Goal: Transaction & Acquisition: Purchase product/service

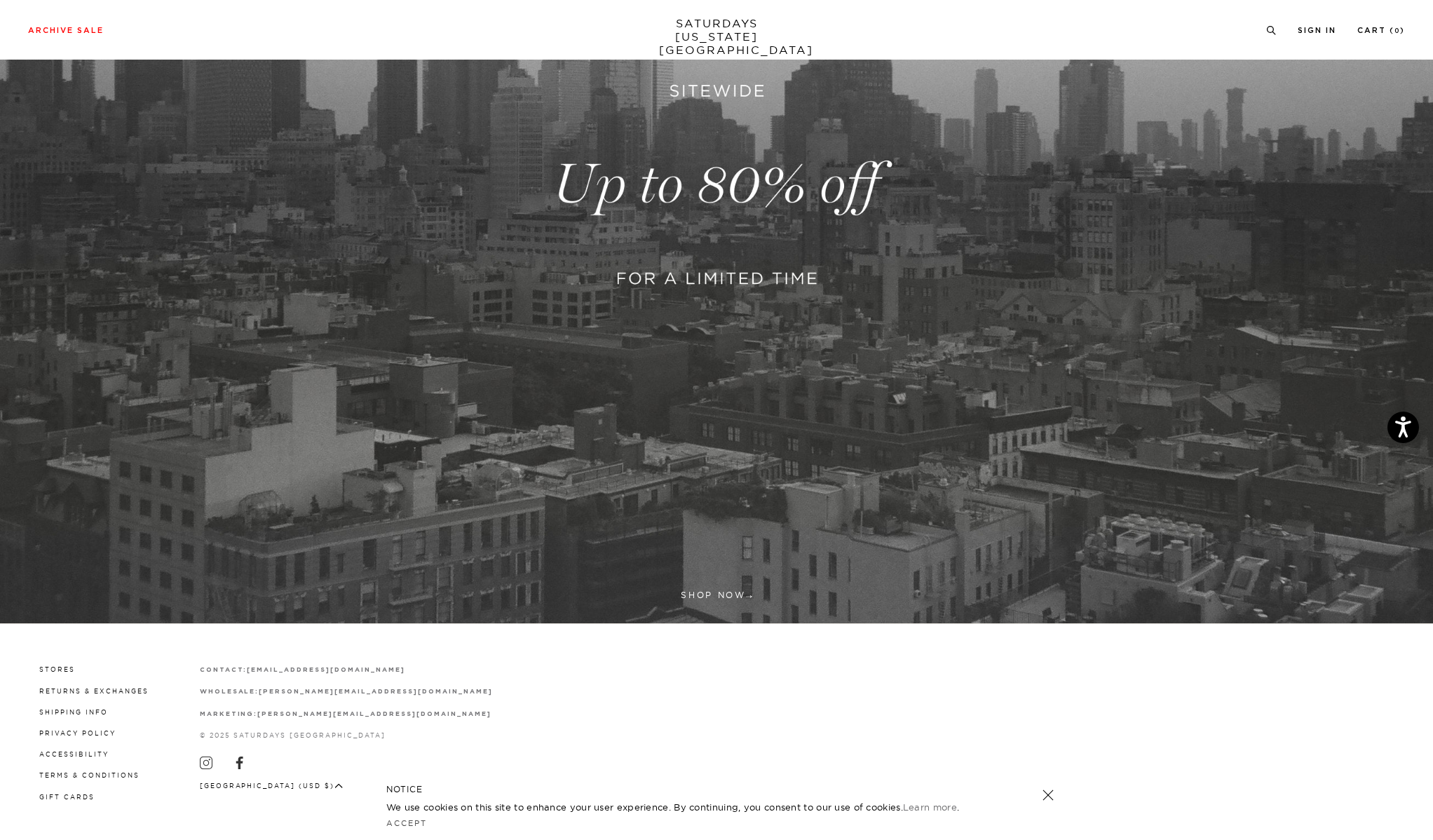
scroll to position [49, 0]
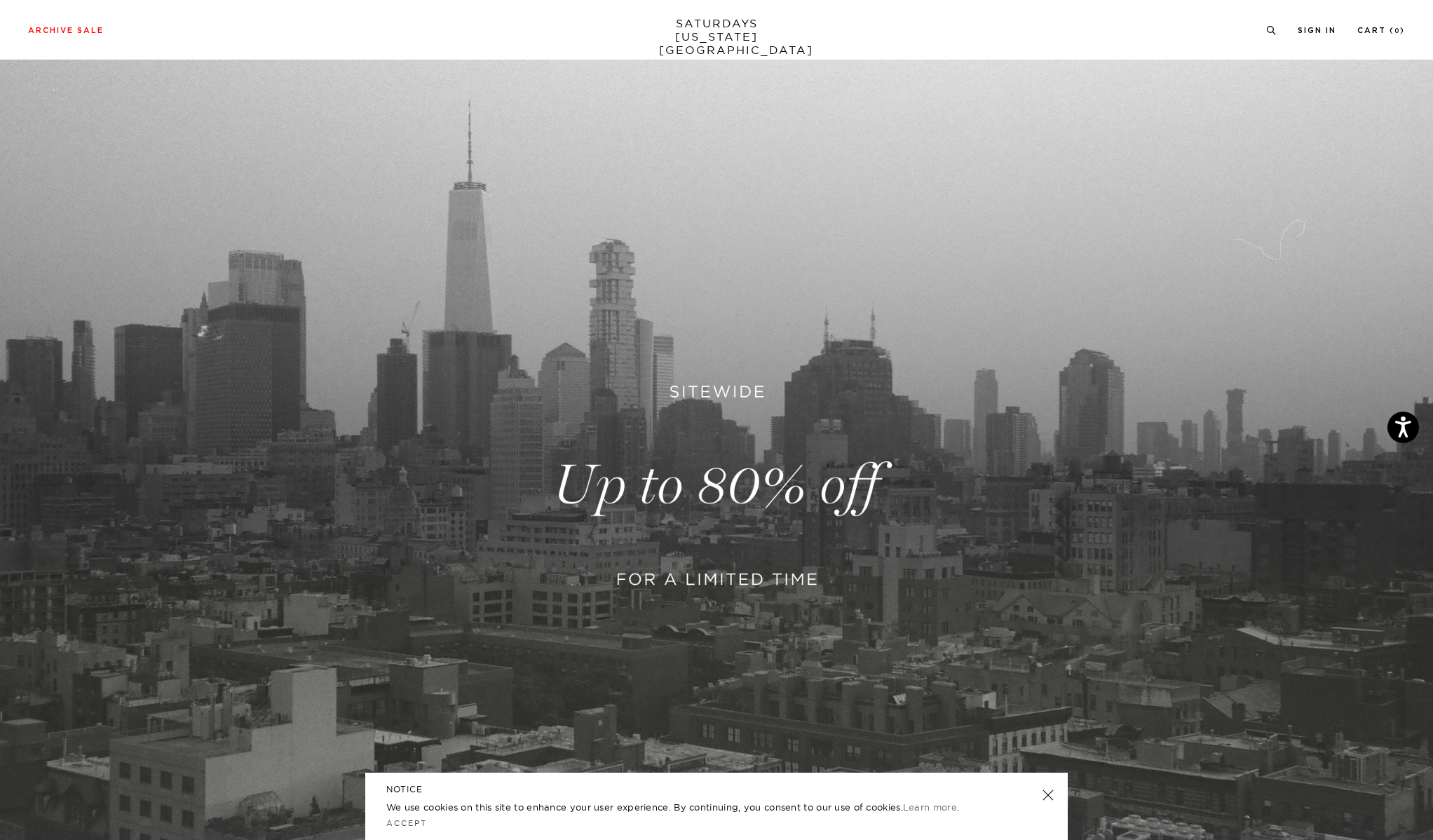
click at [837, 365] on link at bounding box center [716, 486] width 1433 height 878
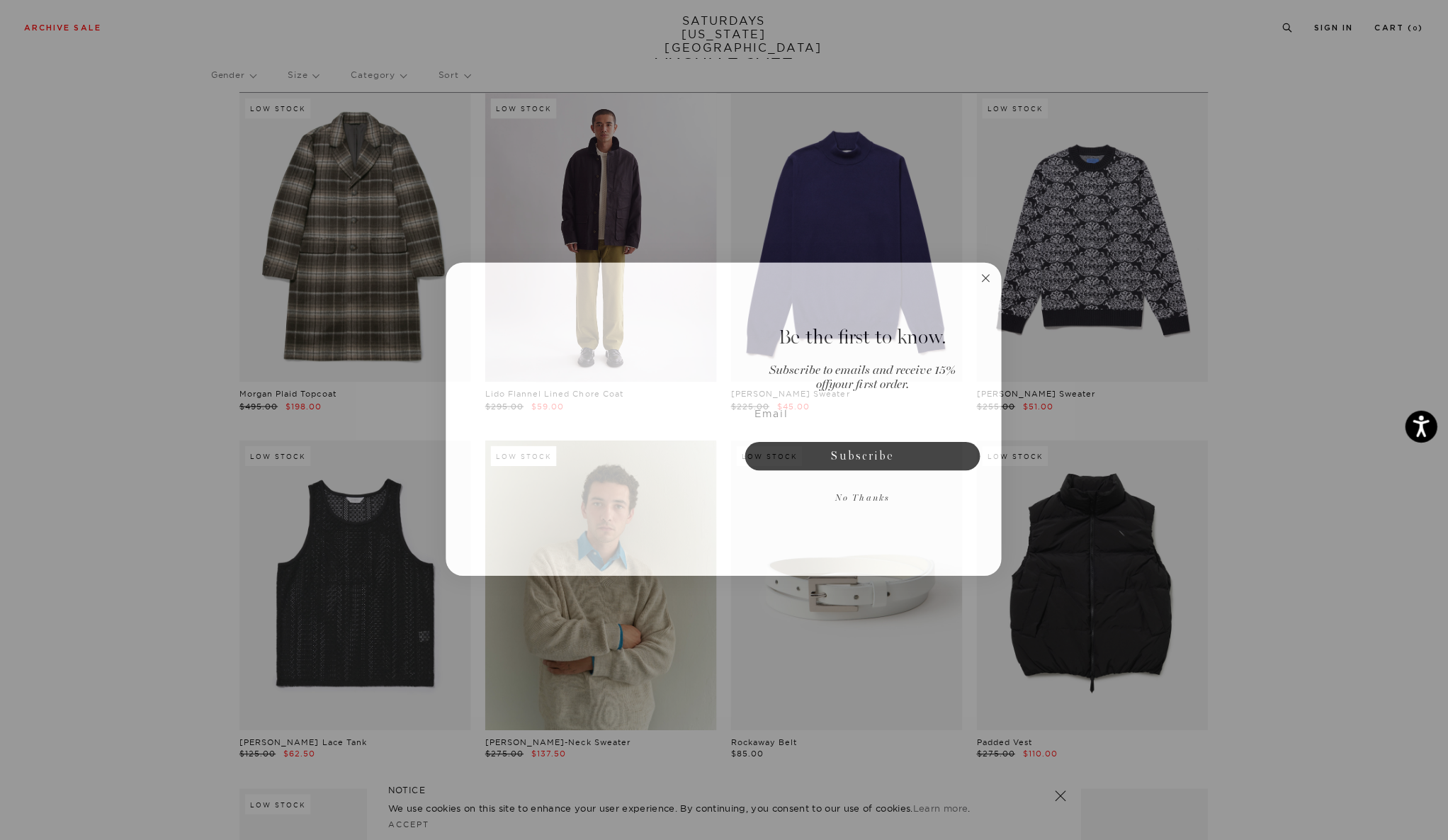
scroll to position [49, 0]
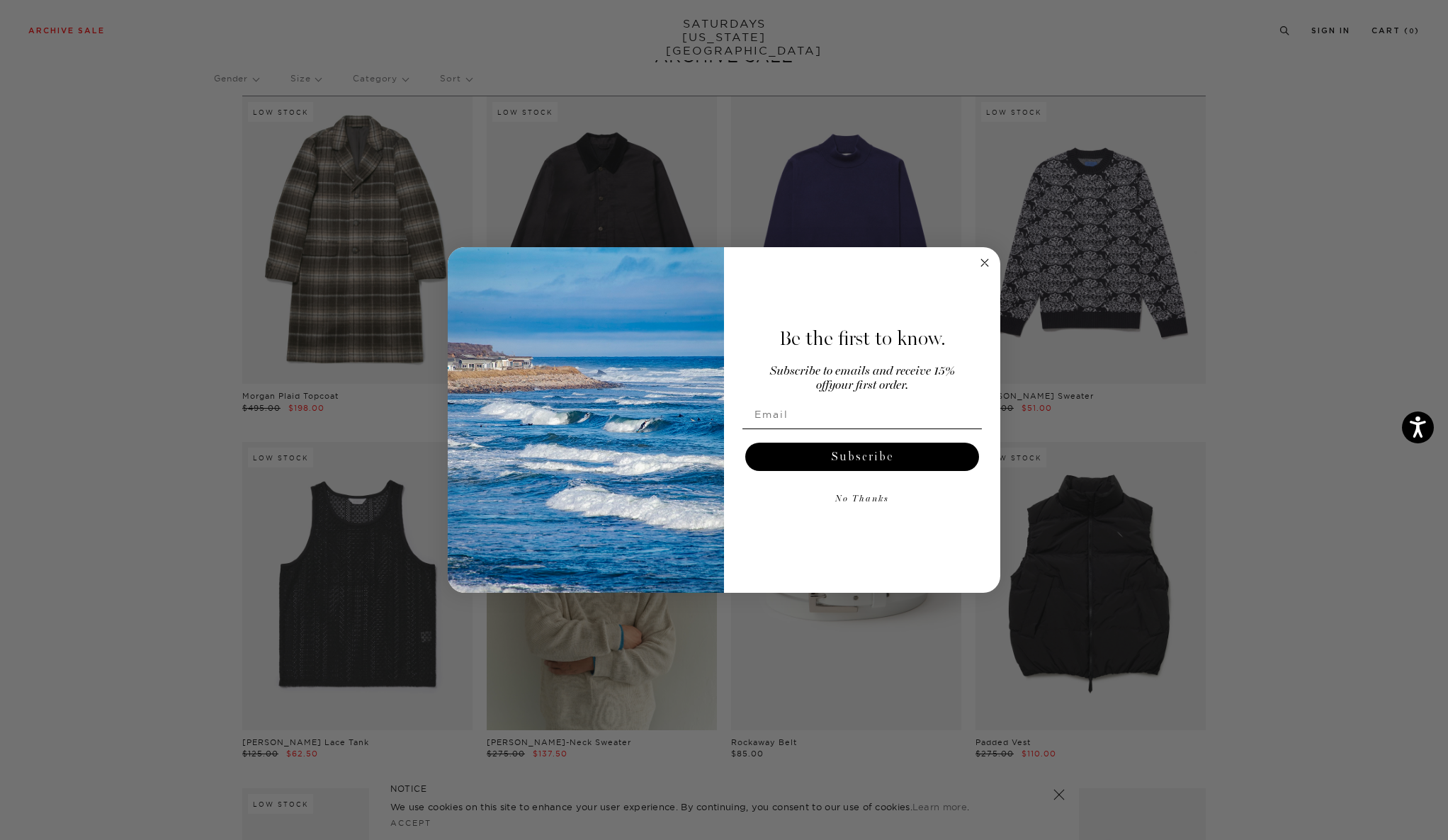
click at [983, 259] on circle "Close dialog" at bounding box center [985, 263] width 16 height 16
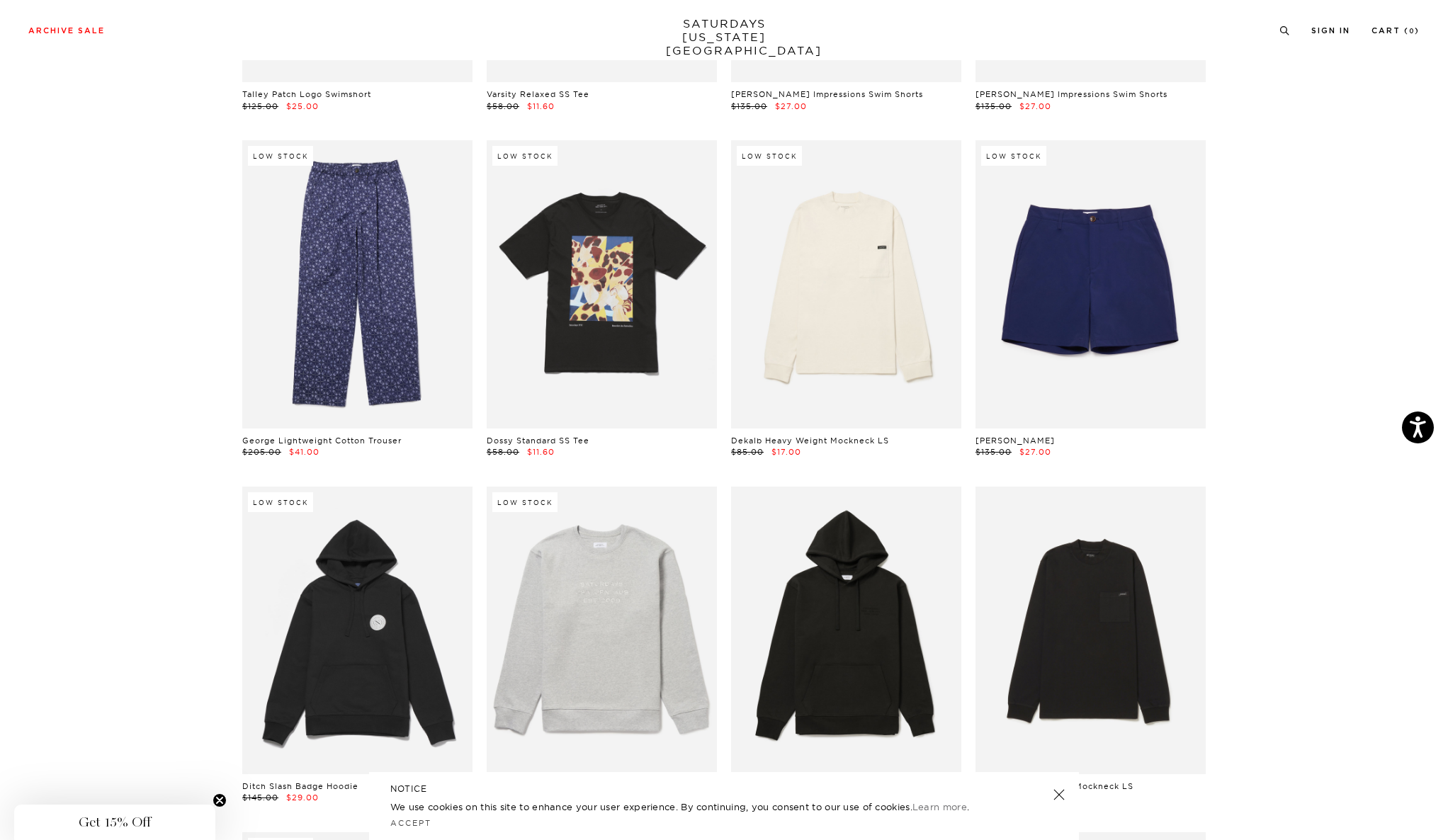
scroll to position [6090, 4]
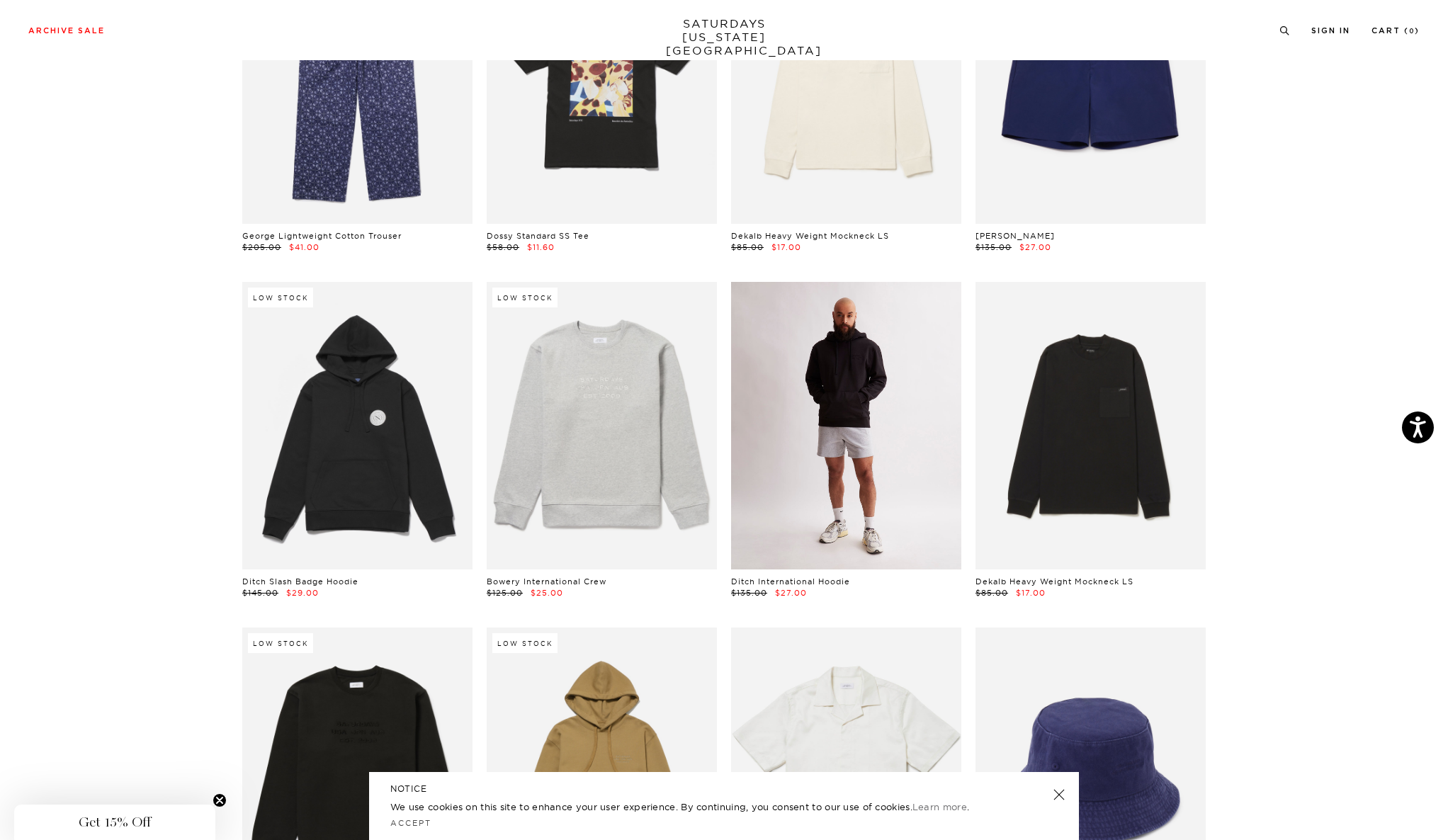
click at [828, 360] on link at bounding box center [846, 425] width 231 height 287
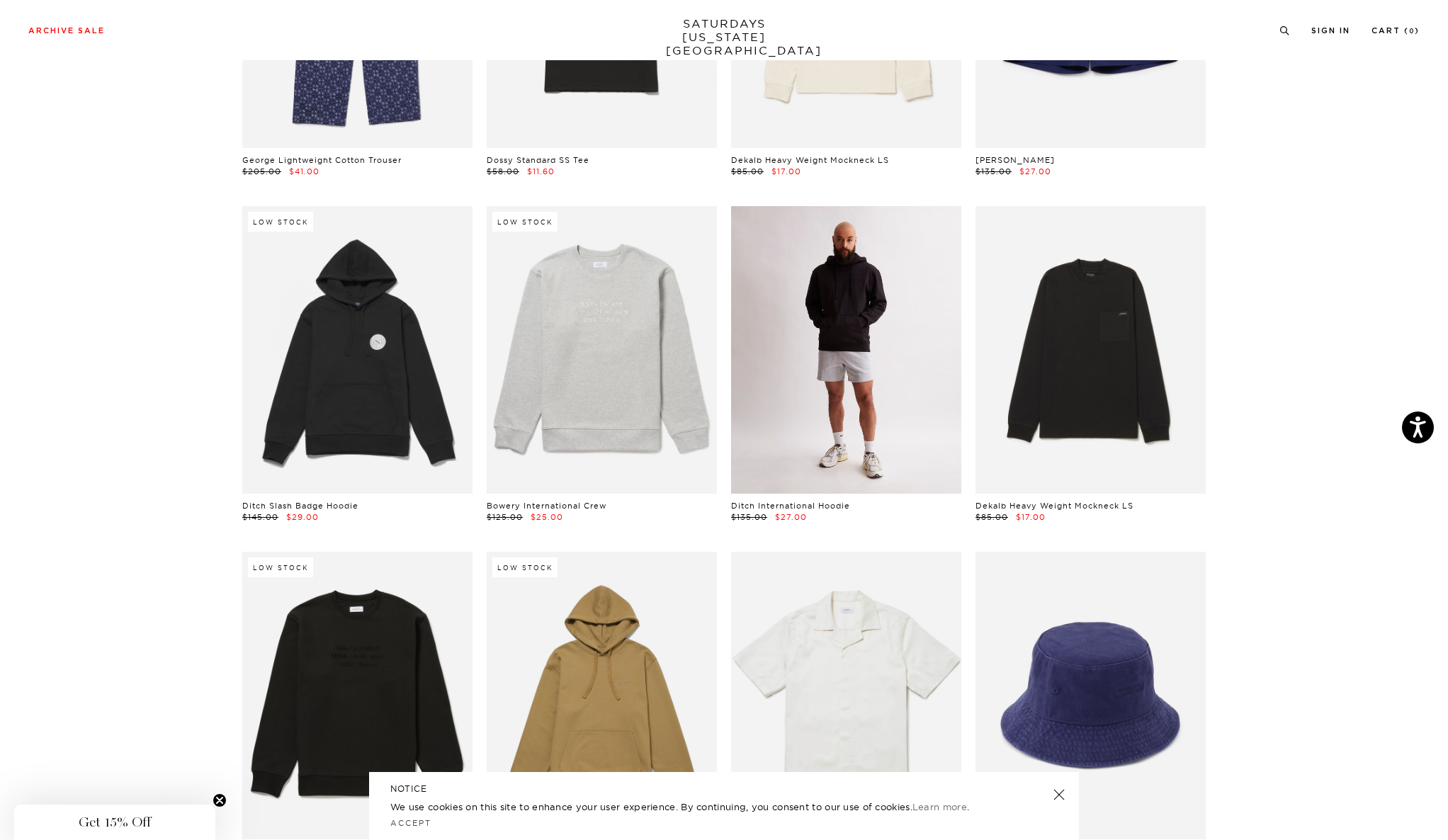
scroll to position [6183, 4]
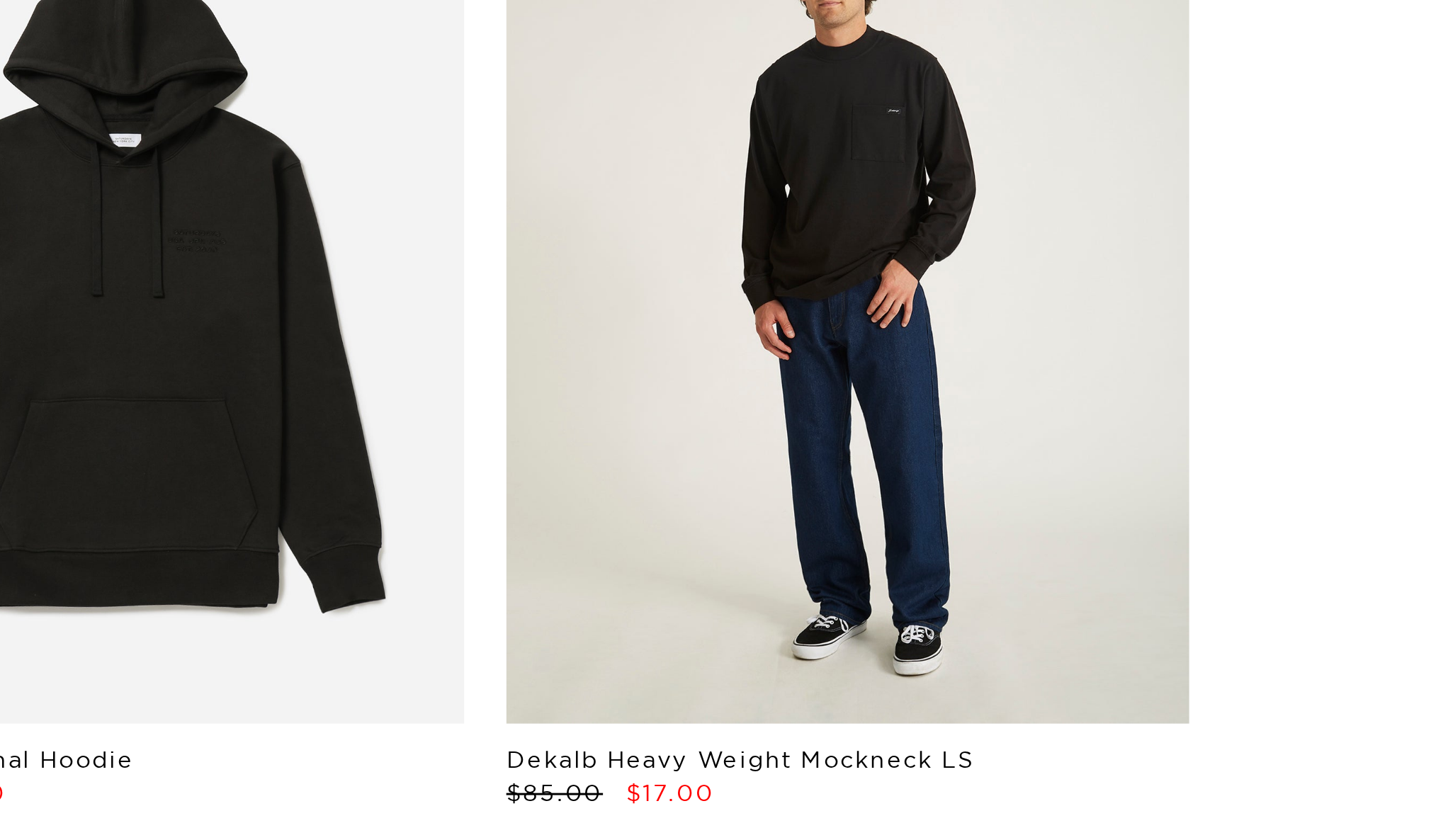
click at [1142, 295] on link at bounding box center [1090, 333] width 231 height 287
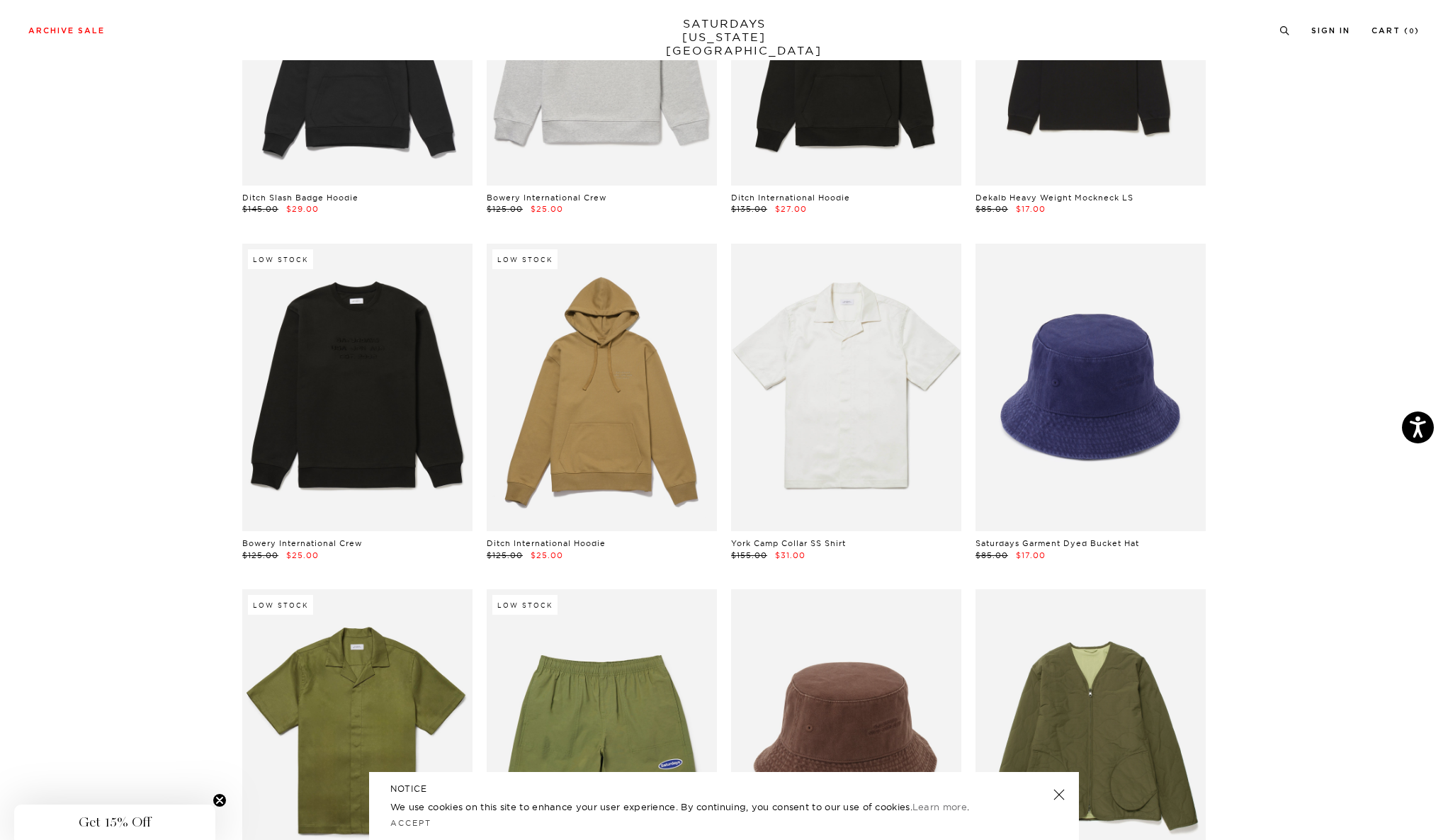
scroll to position [6512, 4]
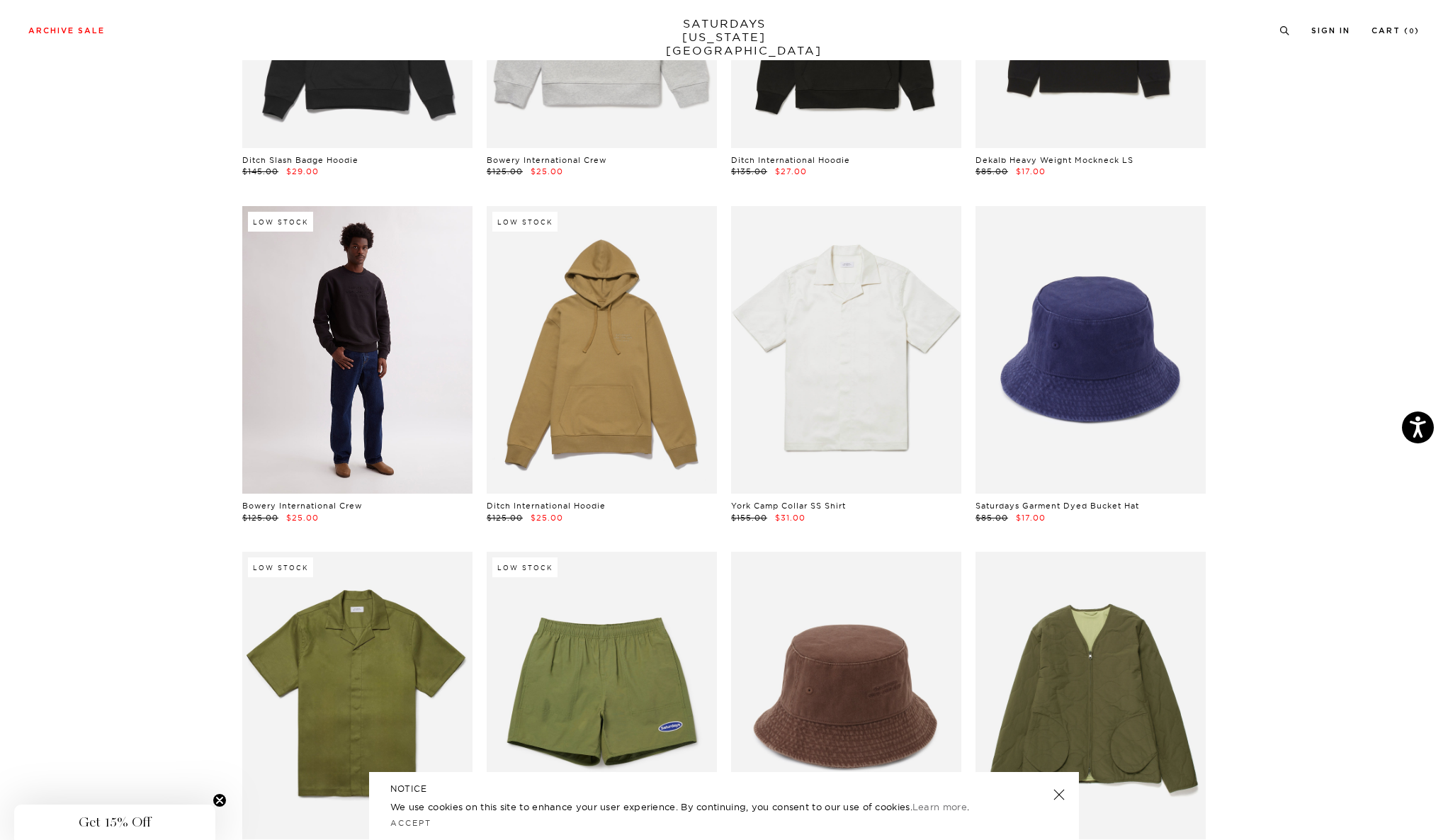
click at [356, 321] on link at bounding box center [357, 349] width 231 height 287
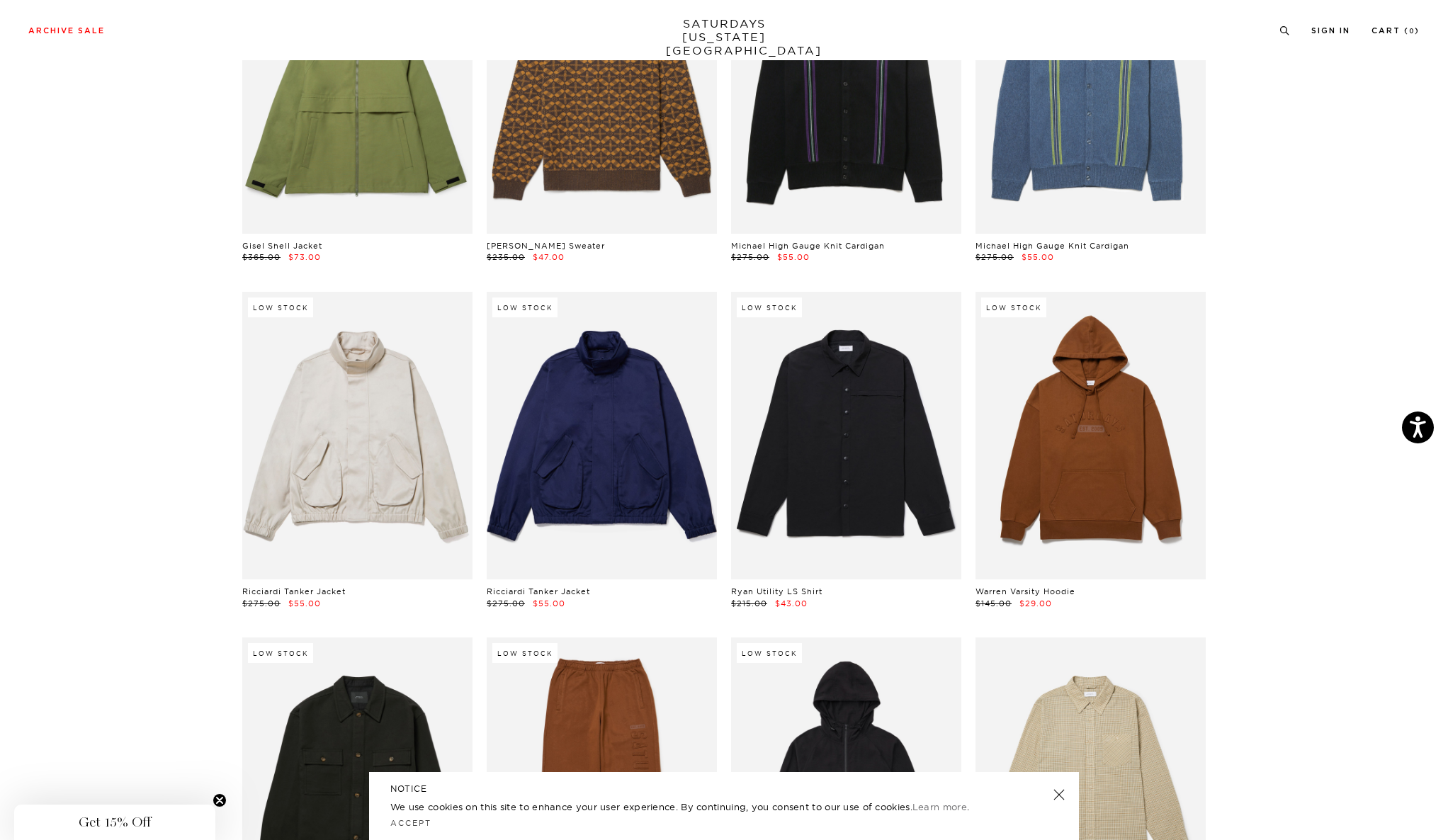
scroll to position [12941, 5]
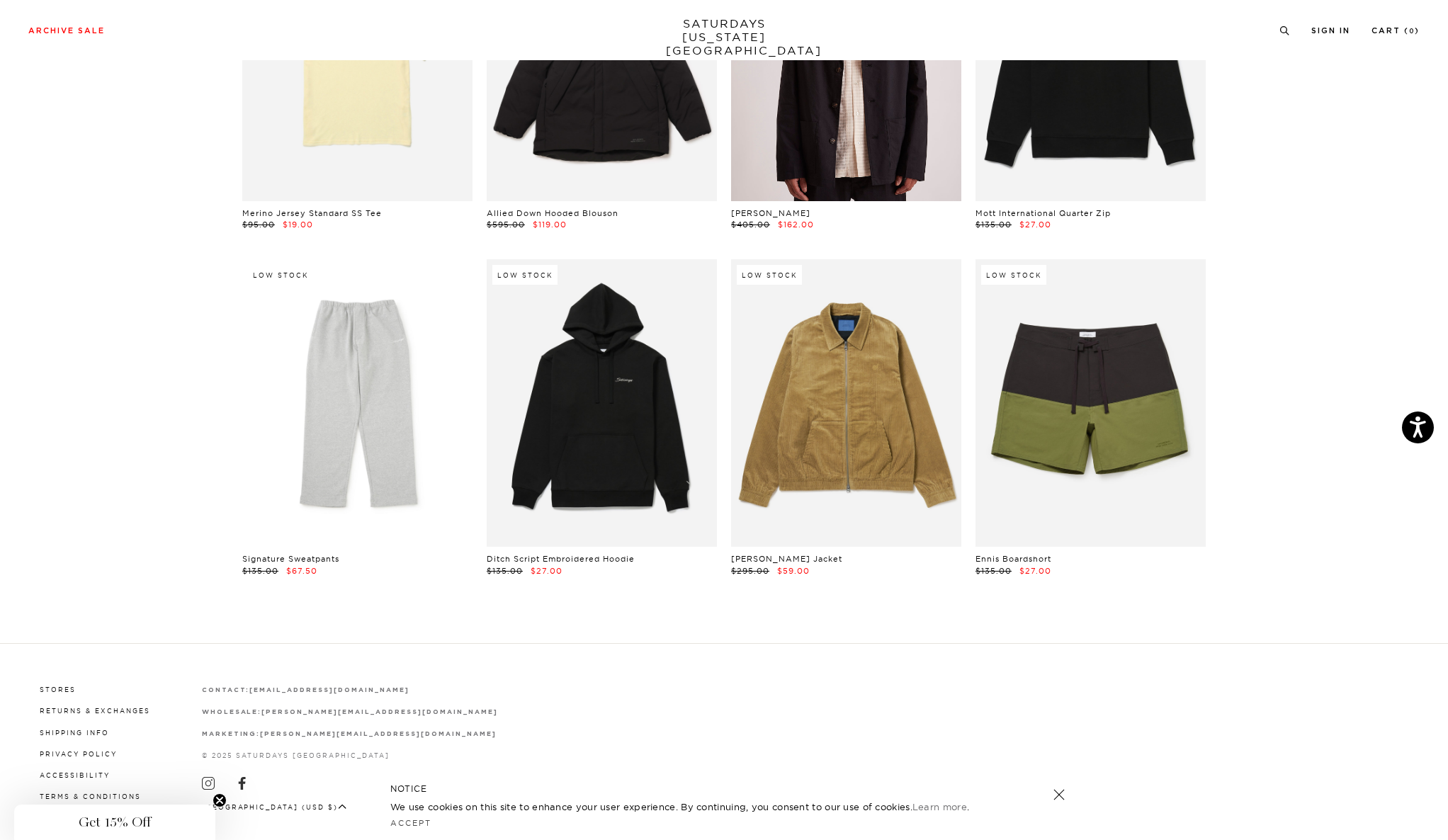
scroll to position [20316, 9]
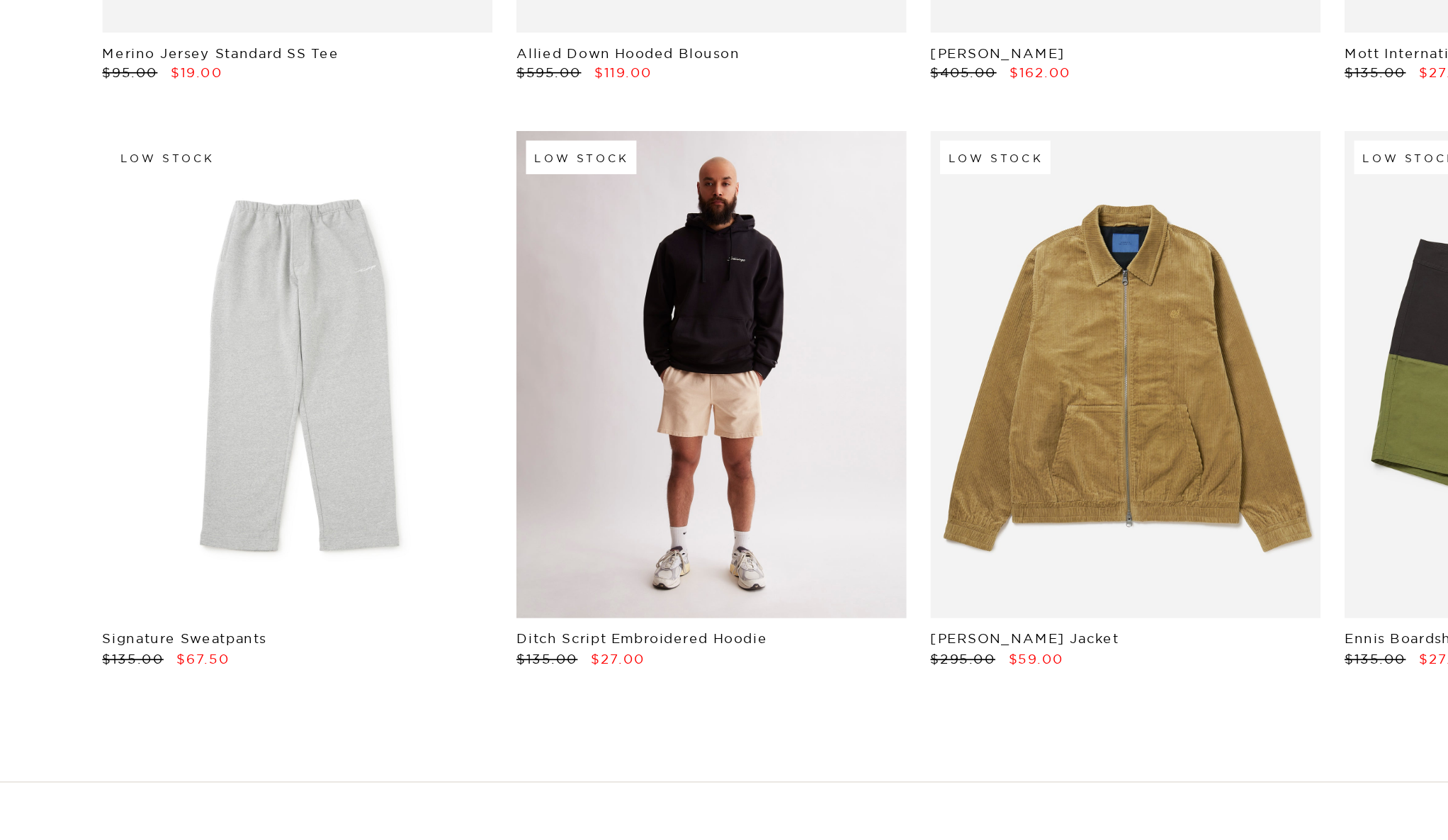
click at [631, 316] on link at bounding box center [601, 404] width 231 height 287
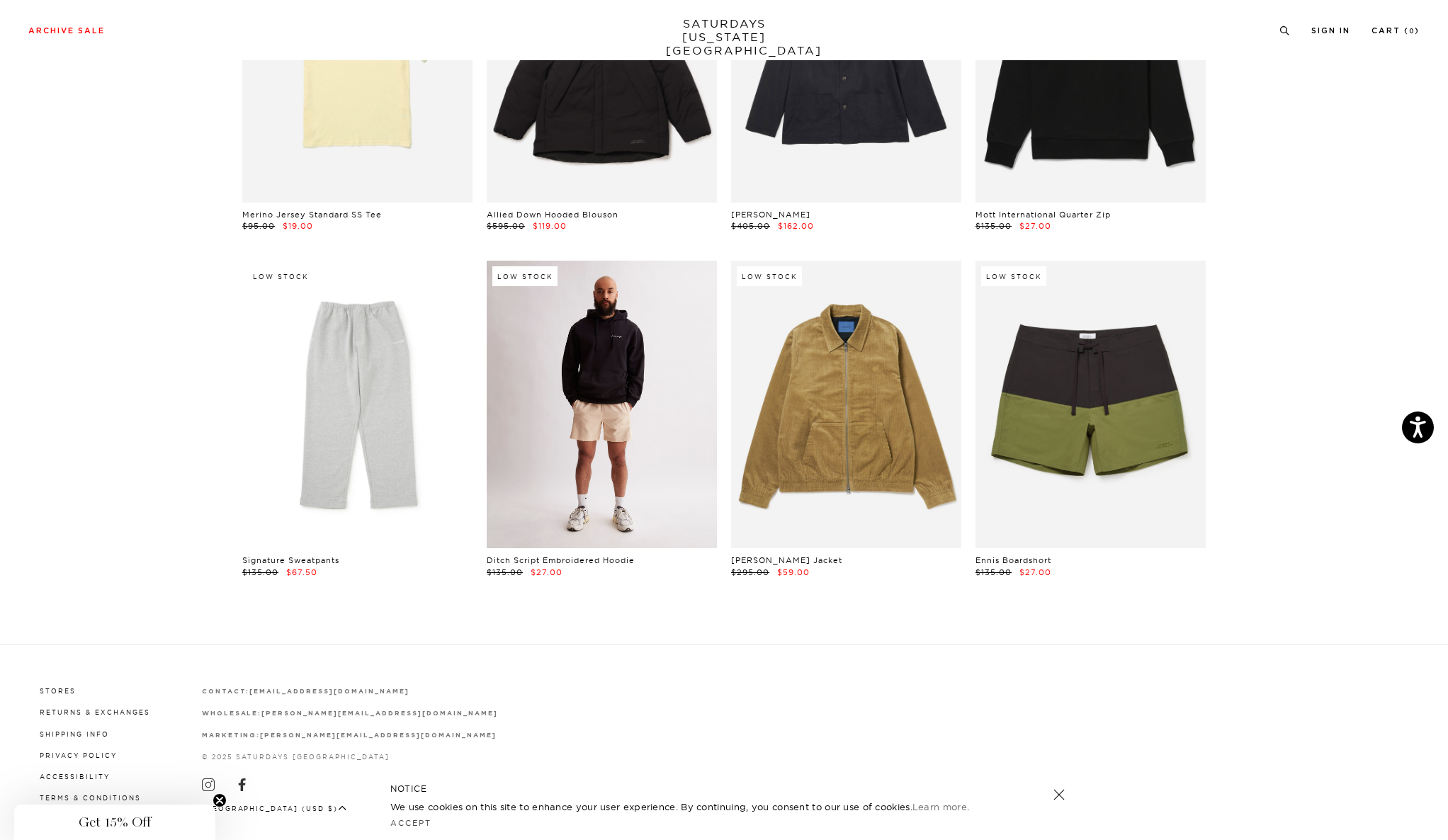
scroll to position [20318, 9]
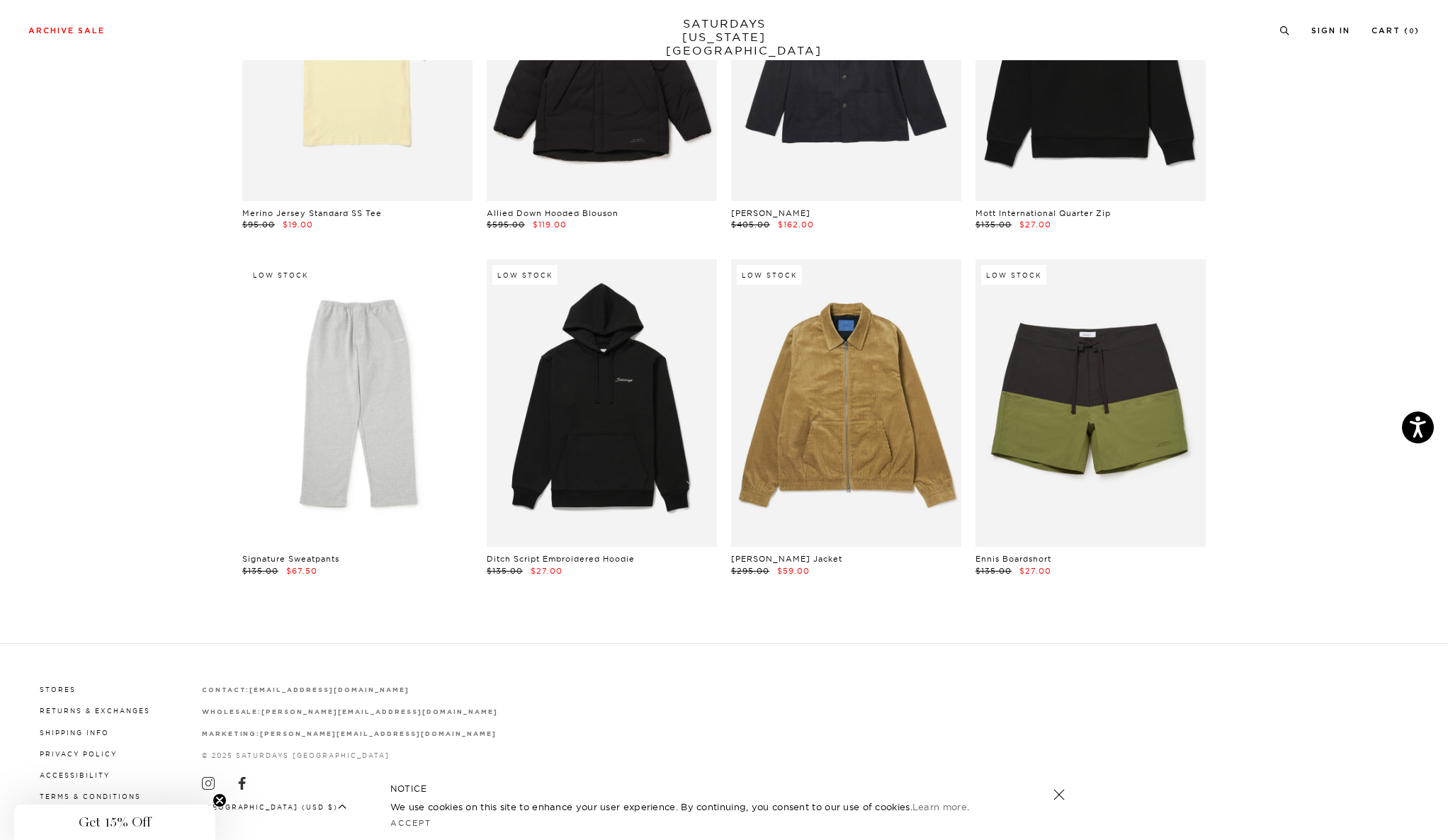
click at [720, 35] on link "SATURDAYS NEW YORK CITY" at bounding box center [724, 37] width 117 height 41
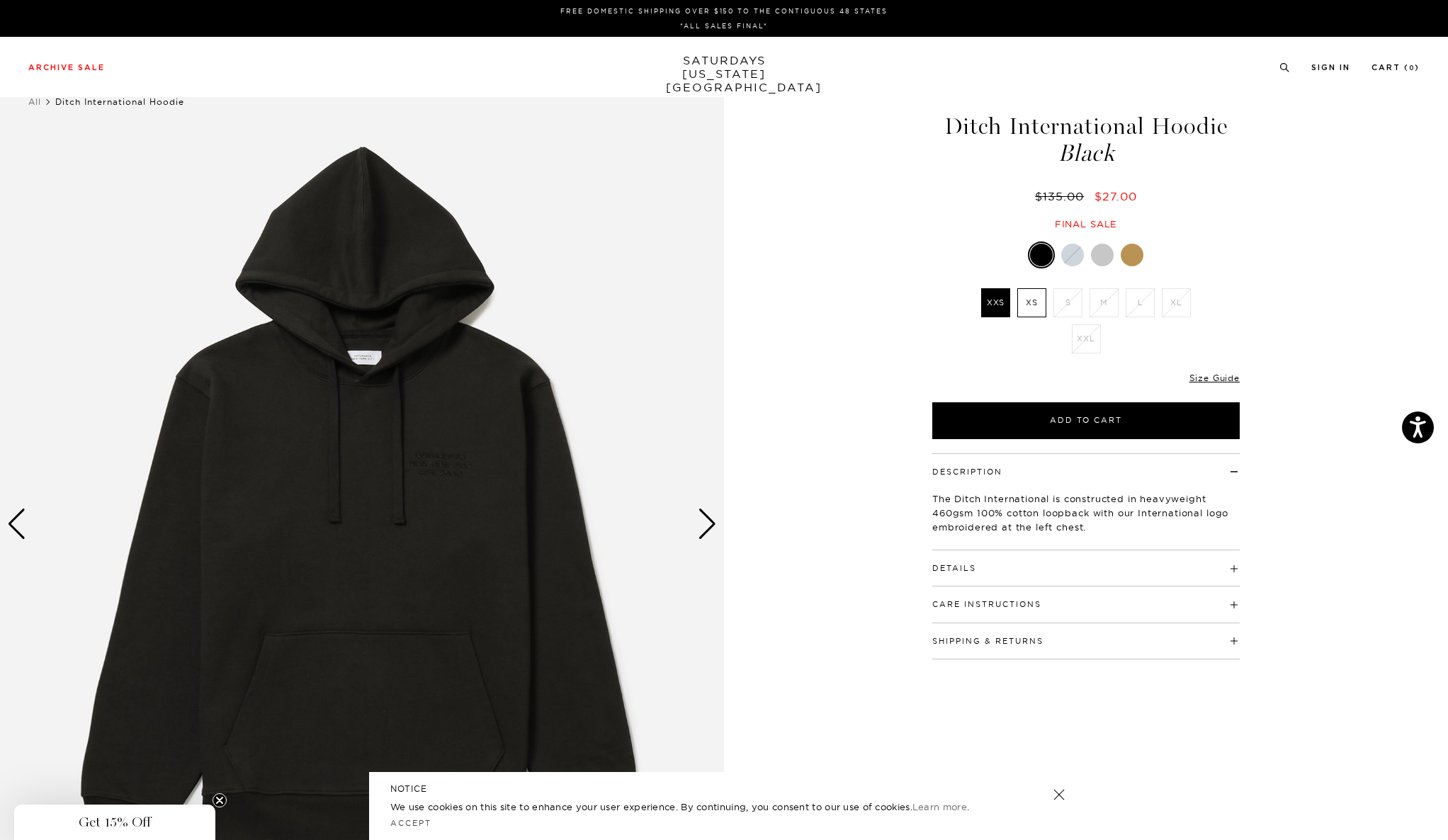
click at [401, 441] on img at bounding box center [362, 524] width 724 height 905
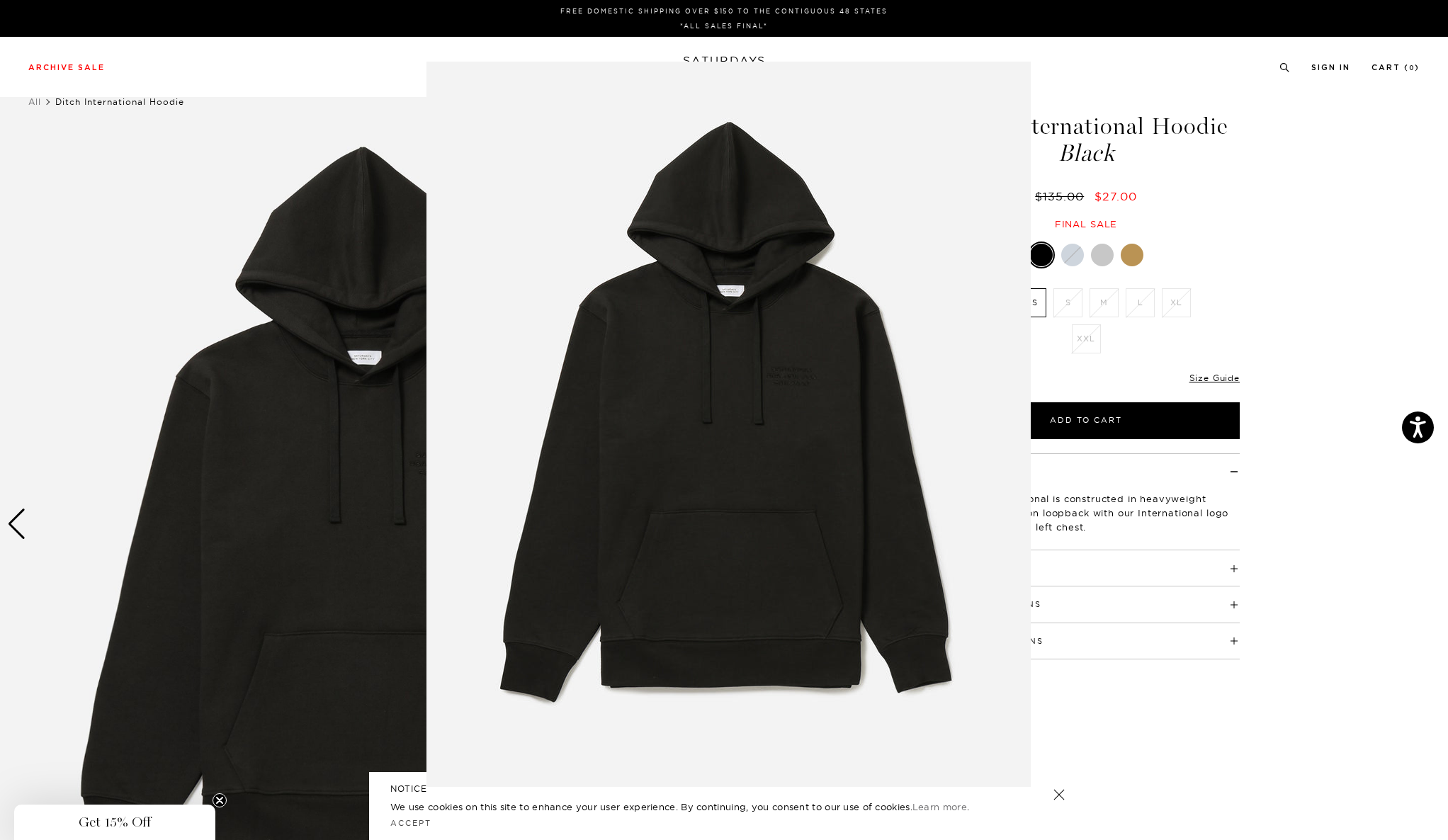
click at [777, 371] on img at bounding box center [728, 424] width 604 height 725
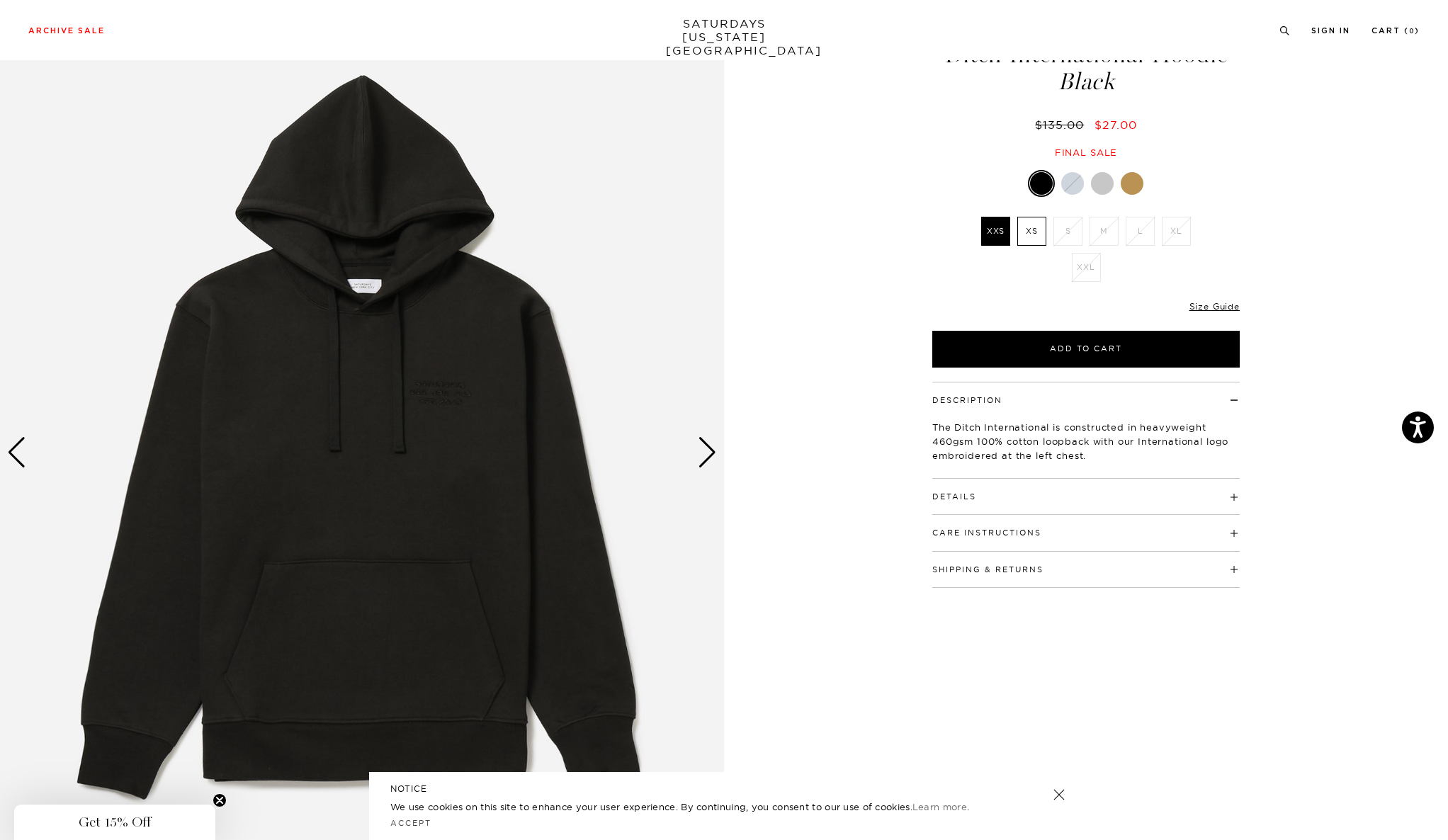
scroll to position [73, 0]
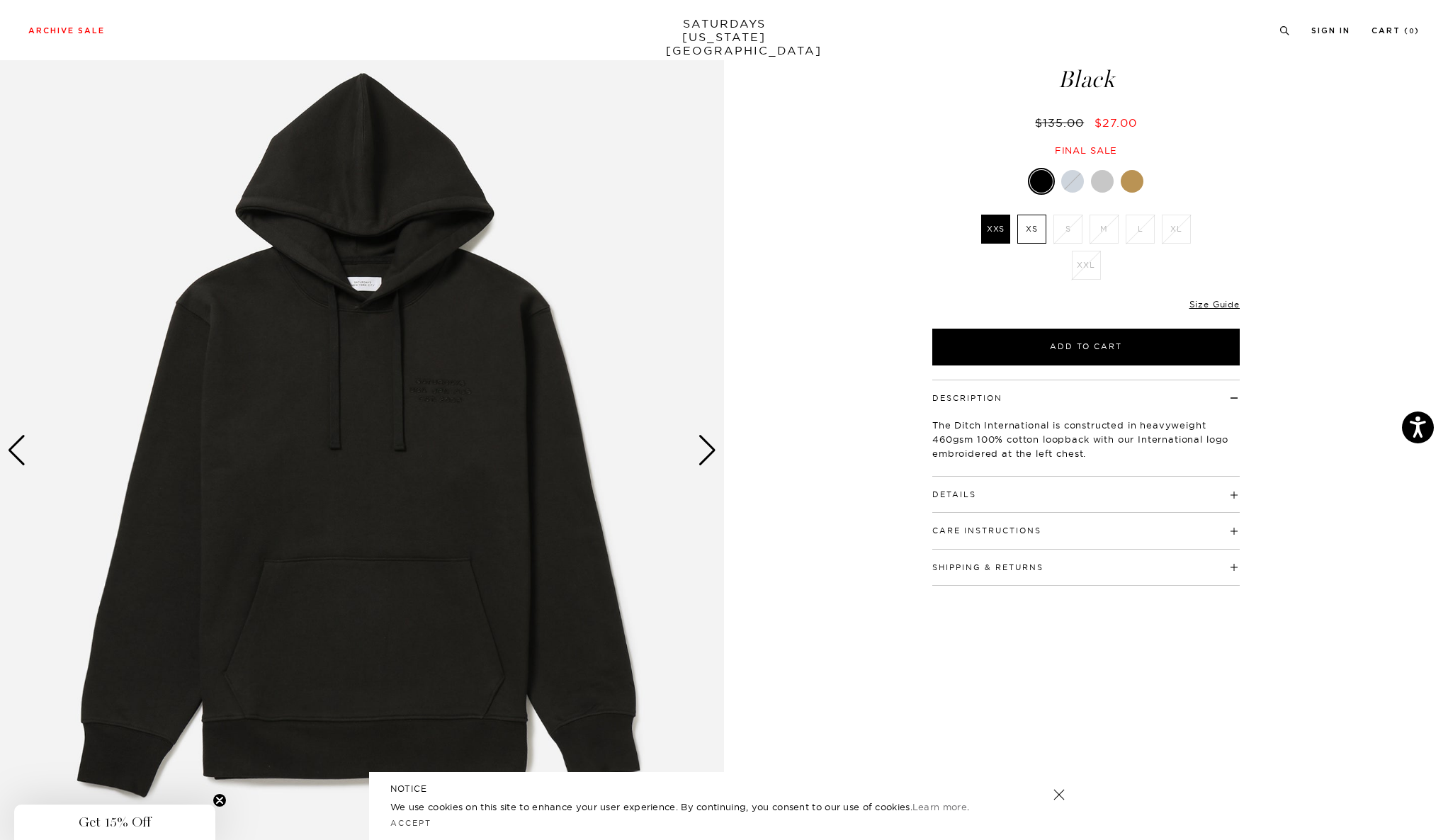
click at [713, 447] on div "Next slide" at bounding box center [707, 450] width 19 height 31
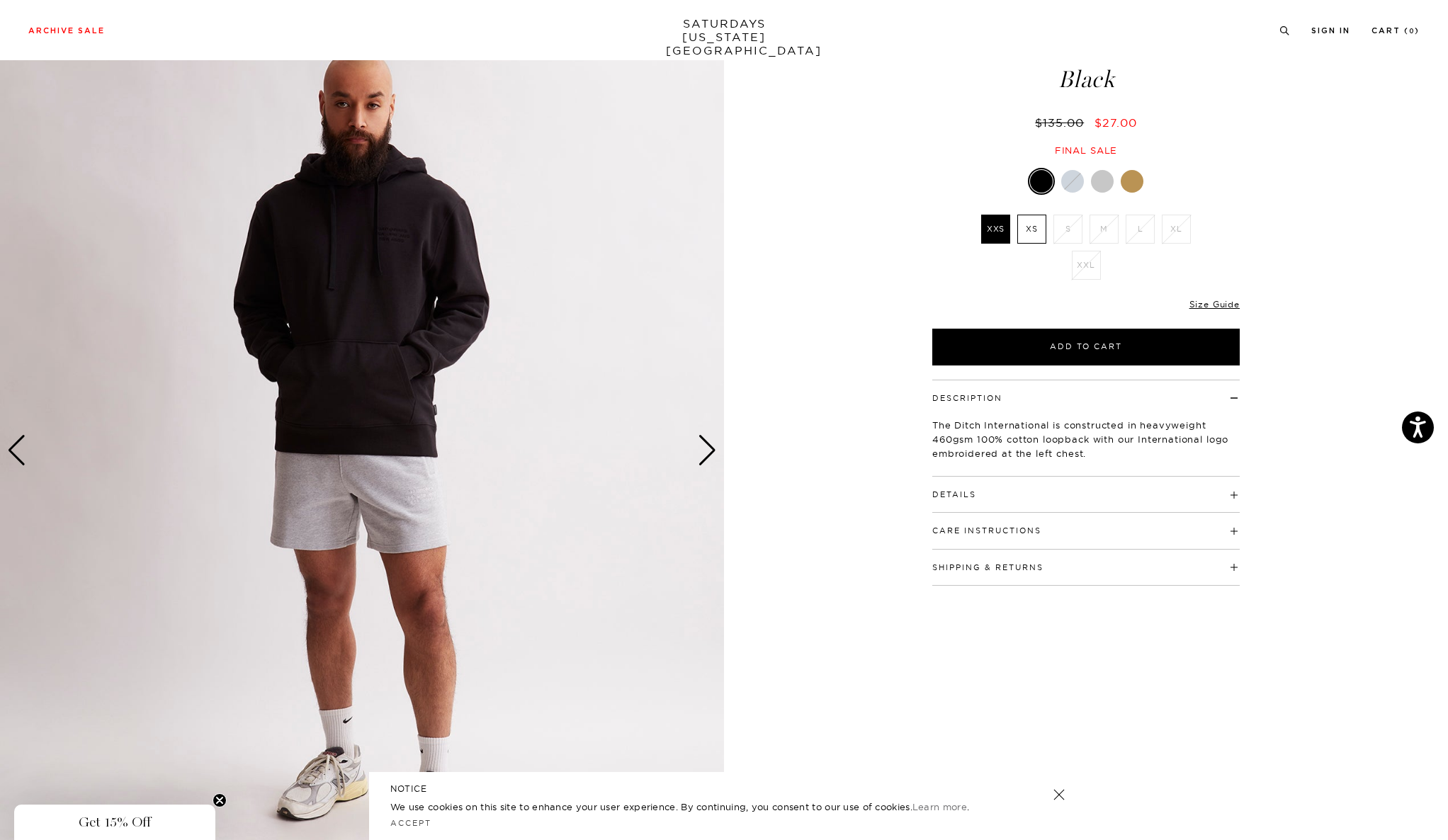
click at [713, 447] on div "Next slide" at bounding box center [707, 450] width 19 height 31
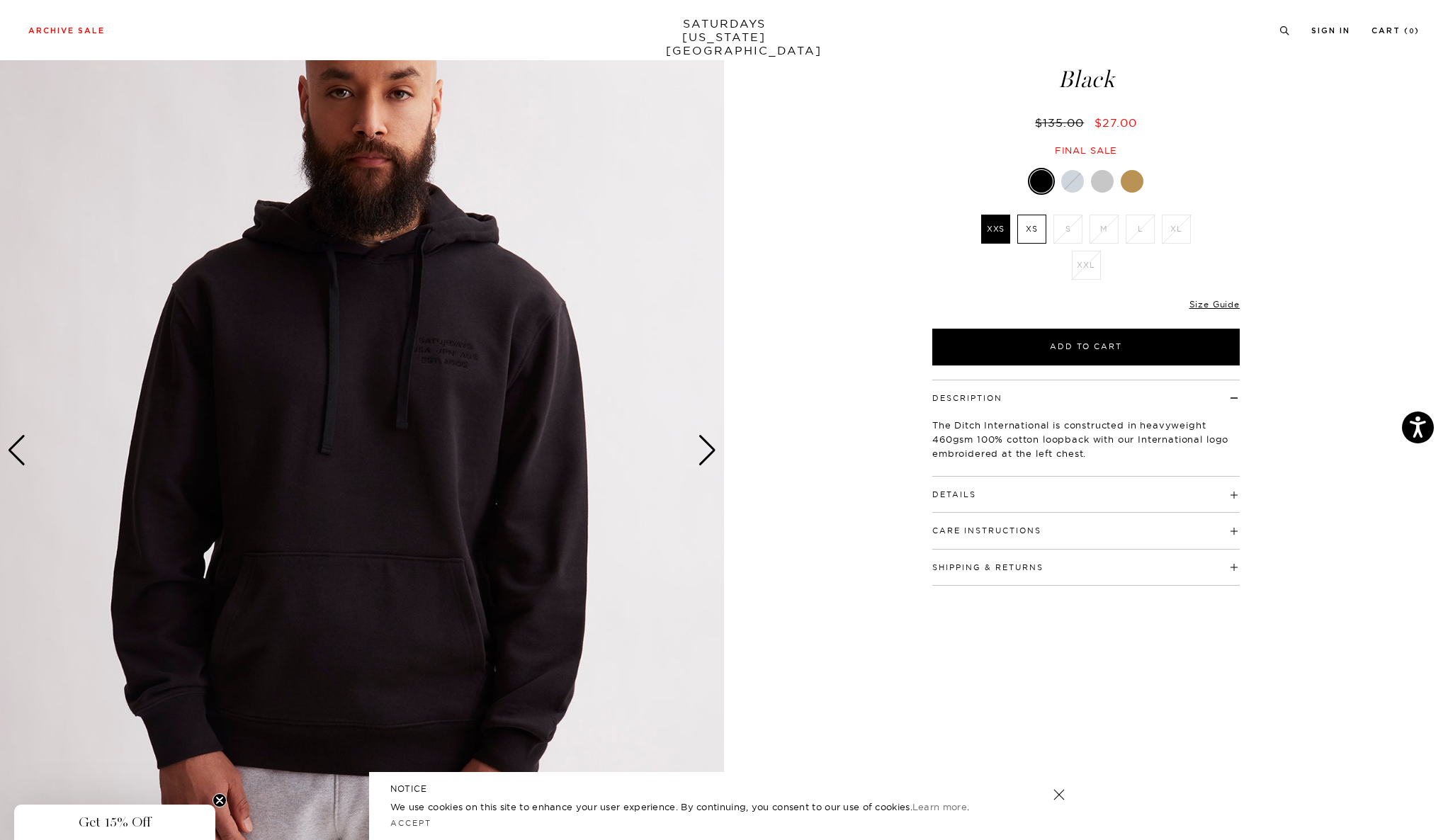
click at [713, 447] on div "Next slide" at bounding box center [707, 450] width 19 height 31
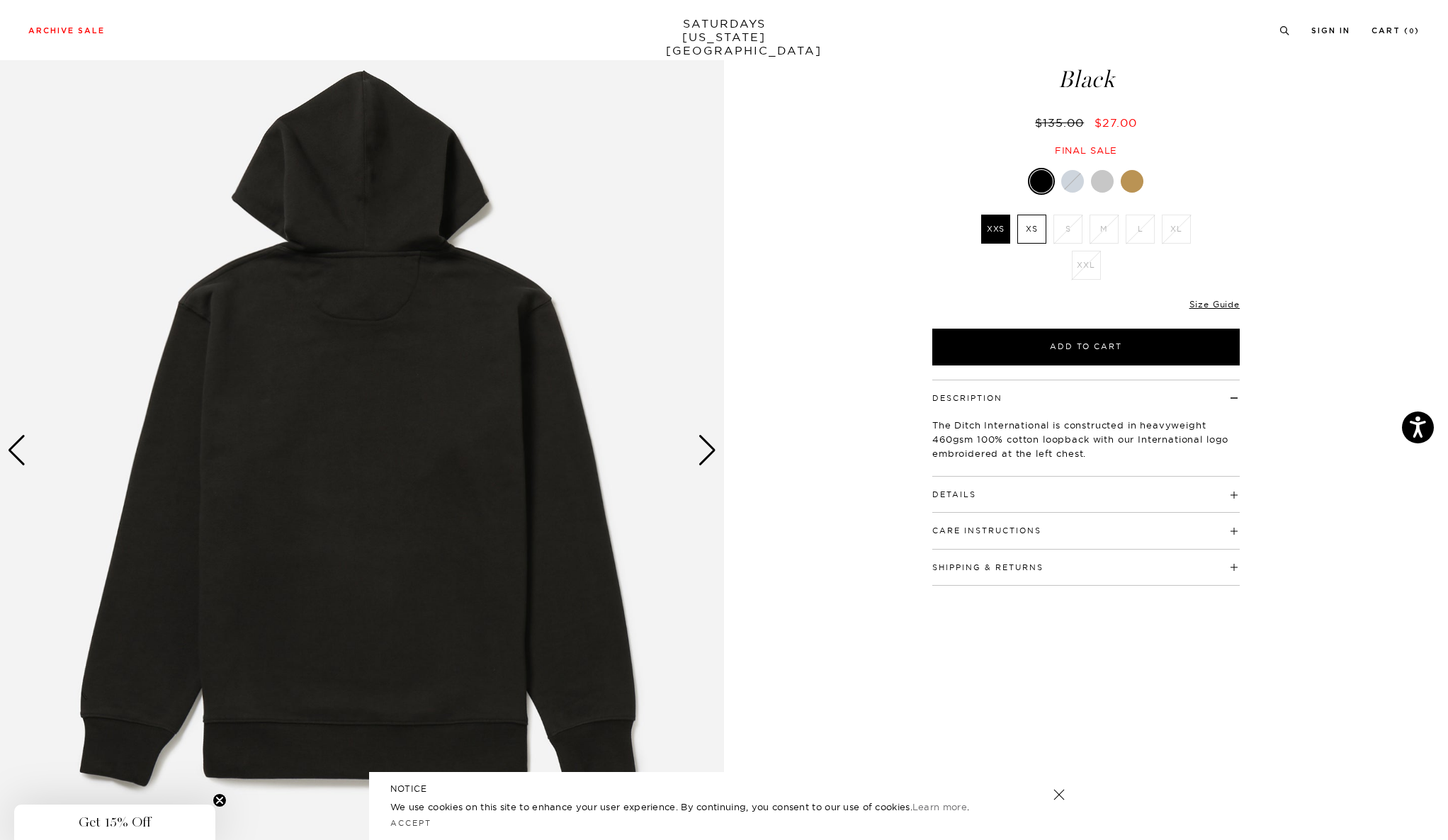
click at [713, 447] on div "Next slide" at bounding box center [707, 450] width 19 height 31
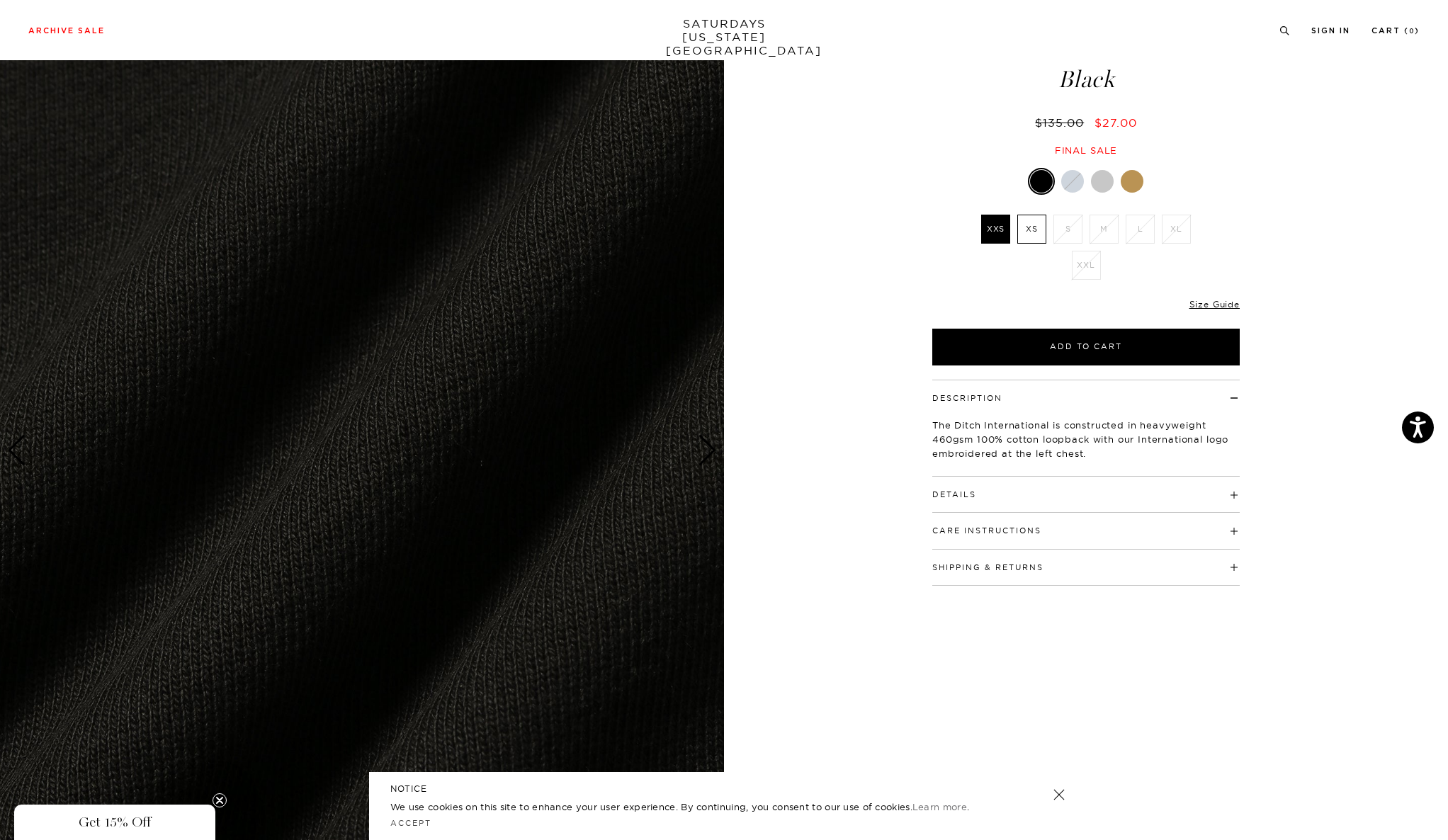
click at [713, 447] on div "Next slide" at bounding box center [707, 450] width 19 height 31
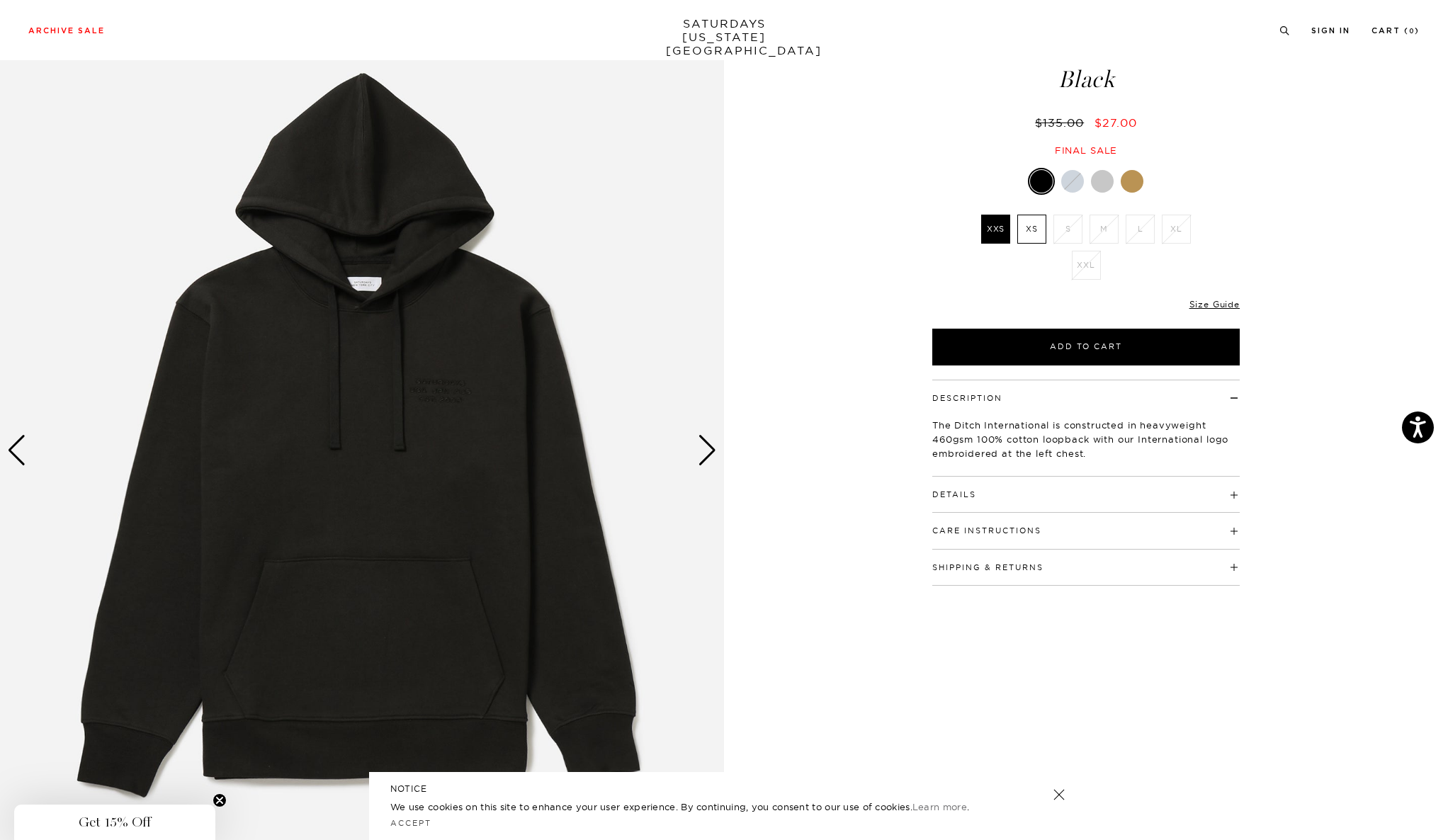
click at [709, 448] on div "Next slide" at bounding box center [707, 450] width 19 height 31
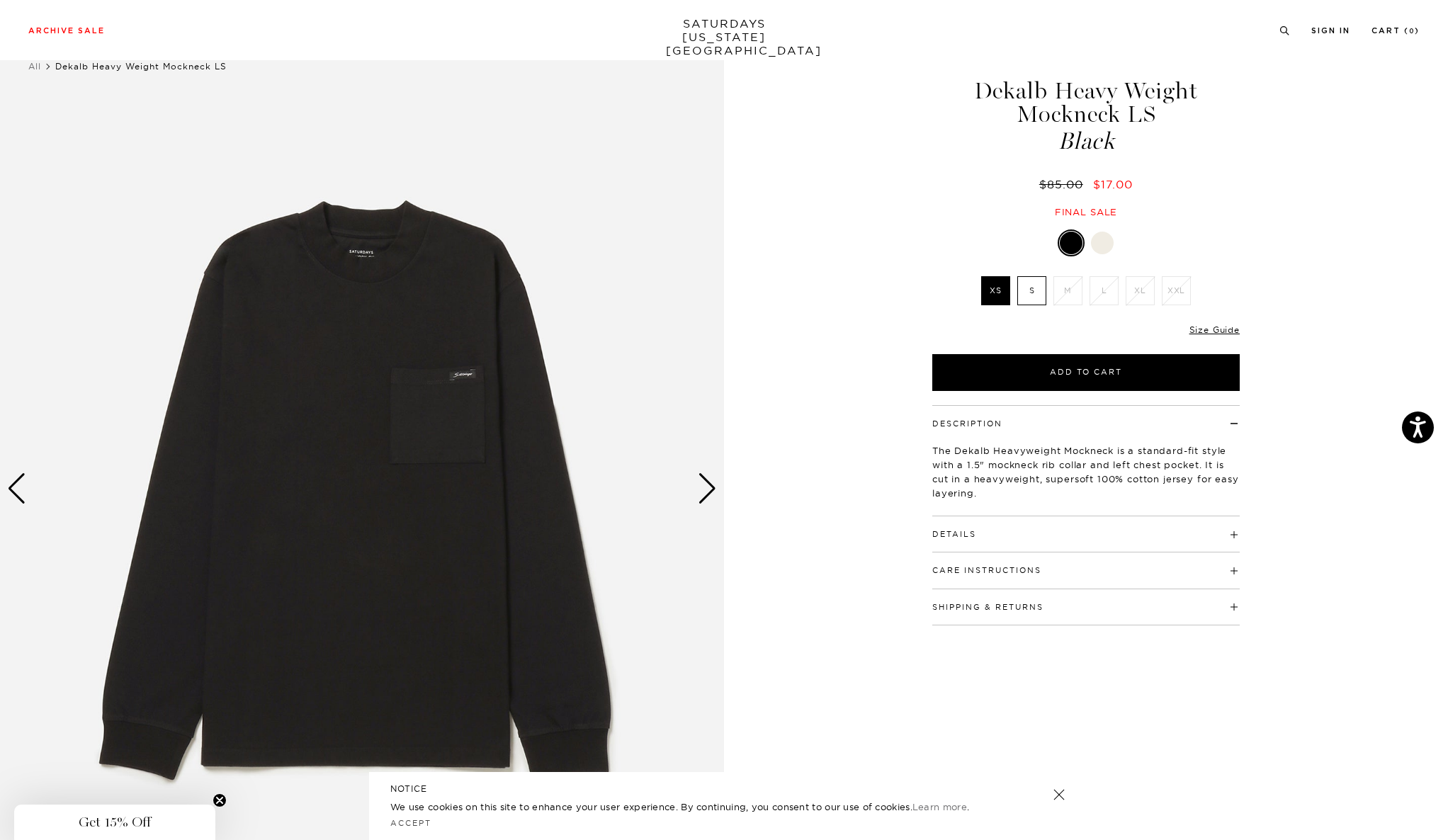
scroll to position [51, 0]
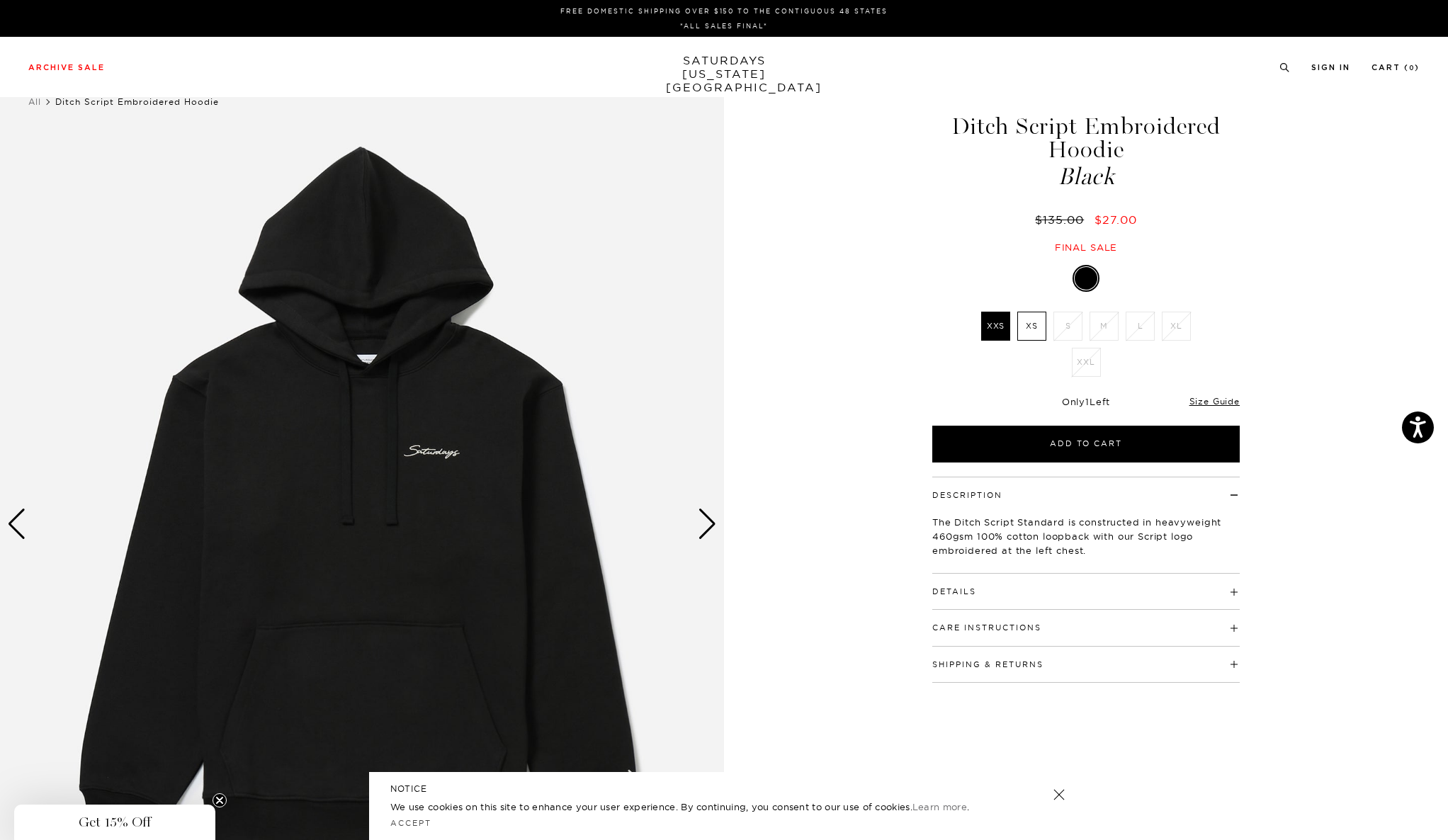
click at [912, 228] on div "Ditch Script Embroidered Hoodie Black $135.00 $27.00 Final sale" at bounding box center [1086, 169] width 354 height 168
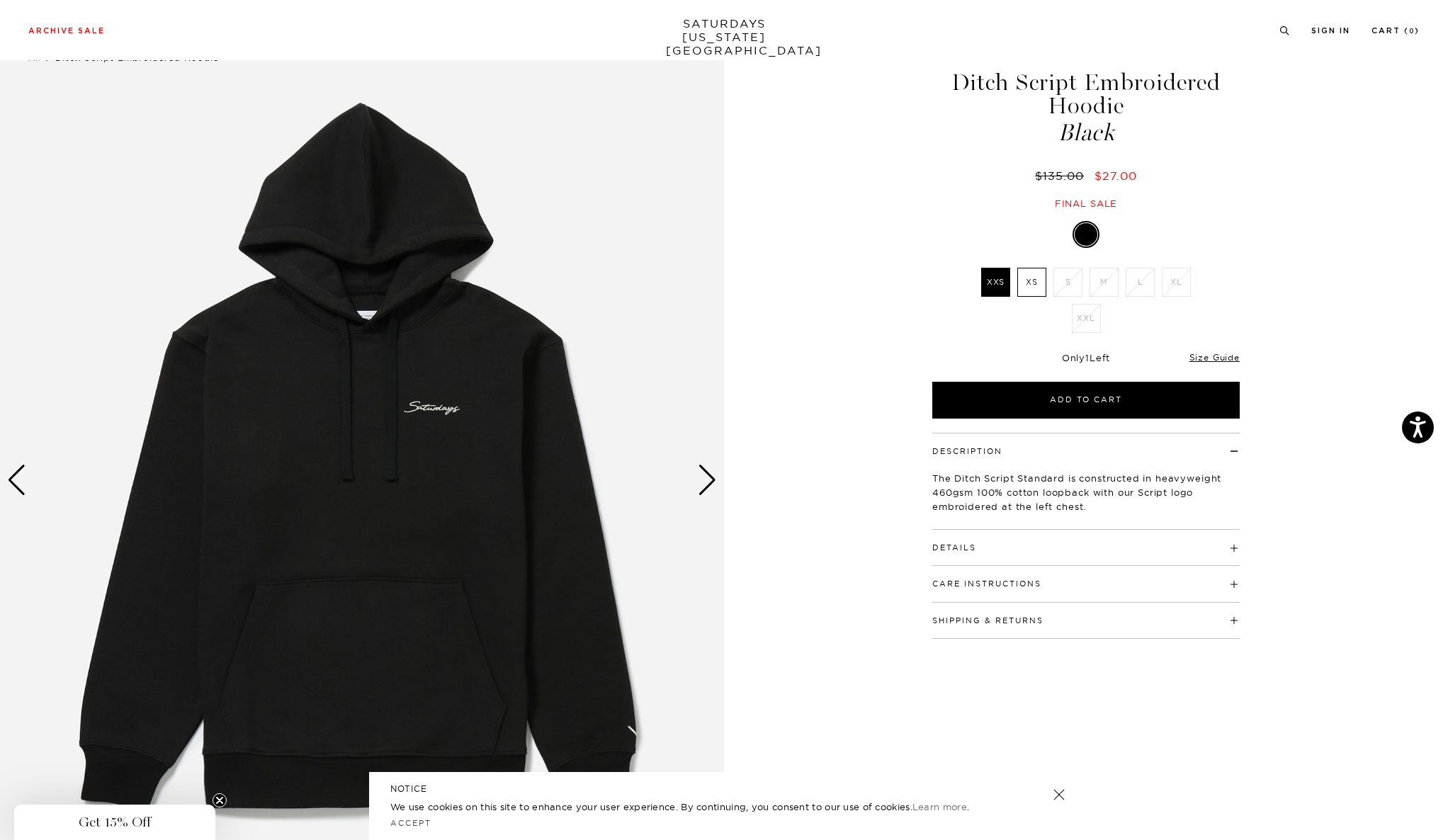
scroll to position [48, 0]
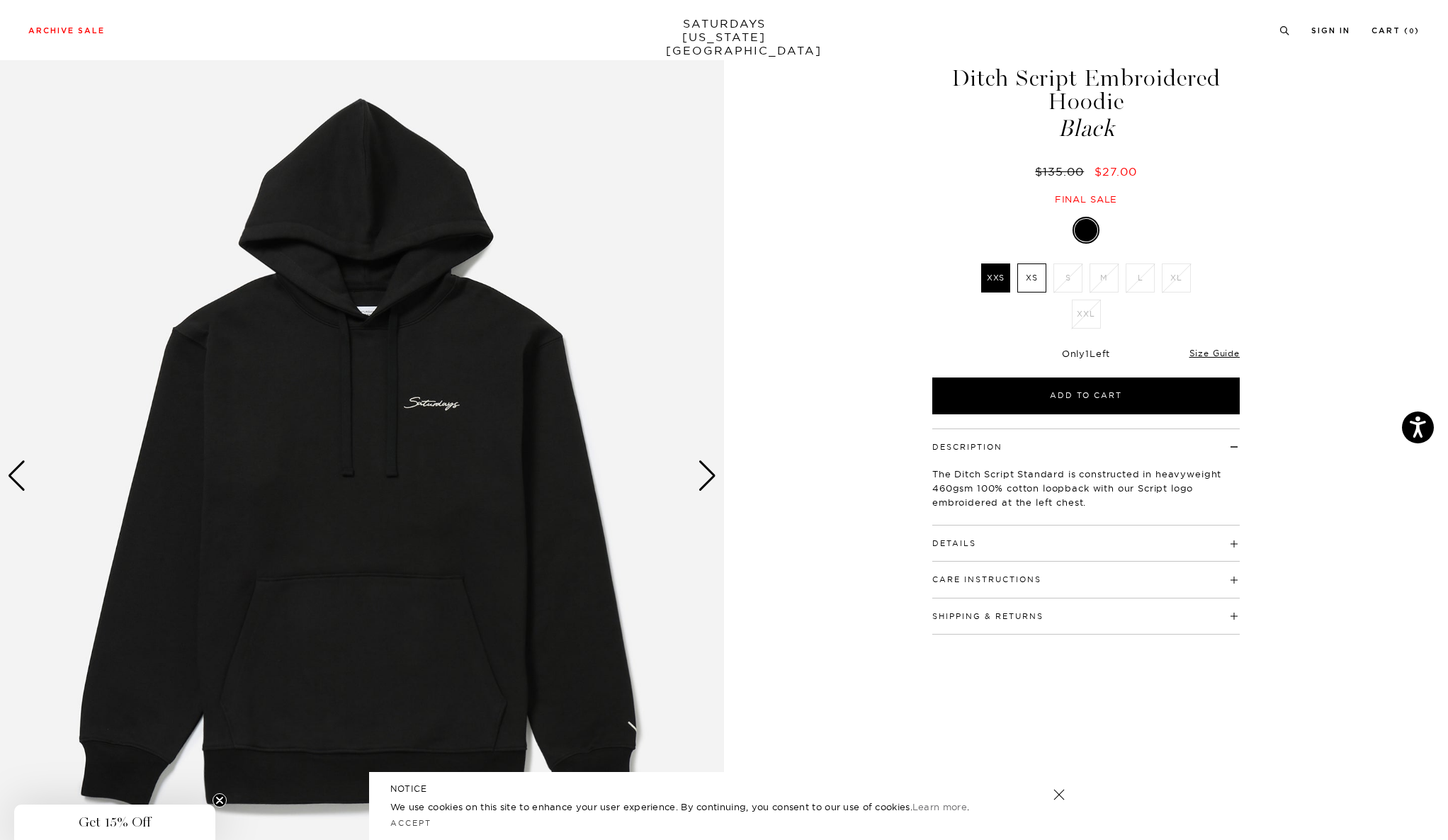
click at [1075, 316] on li "XXL" at bounding box center [1087, 314] width 36 height 29
click at [1012, 279] on li "XXS" at bounding box center [996, 278] width 36 height 29
click at [1044, 280] on label "XS" at bounding box center [1032, 278] width 29 height 29
click at [0, 0] on input "XS" at bounding box center [0, 0] width 0 height 0
click at [1007, 274] on label "XXS" at bounding box center [996, 278] width 29 height 29
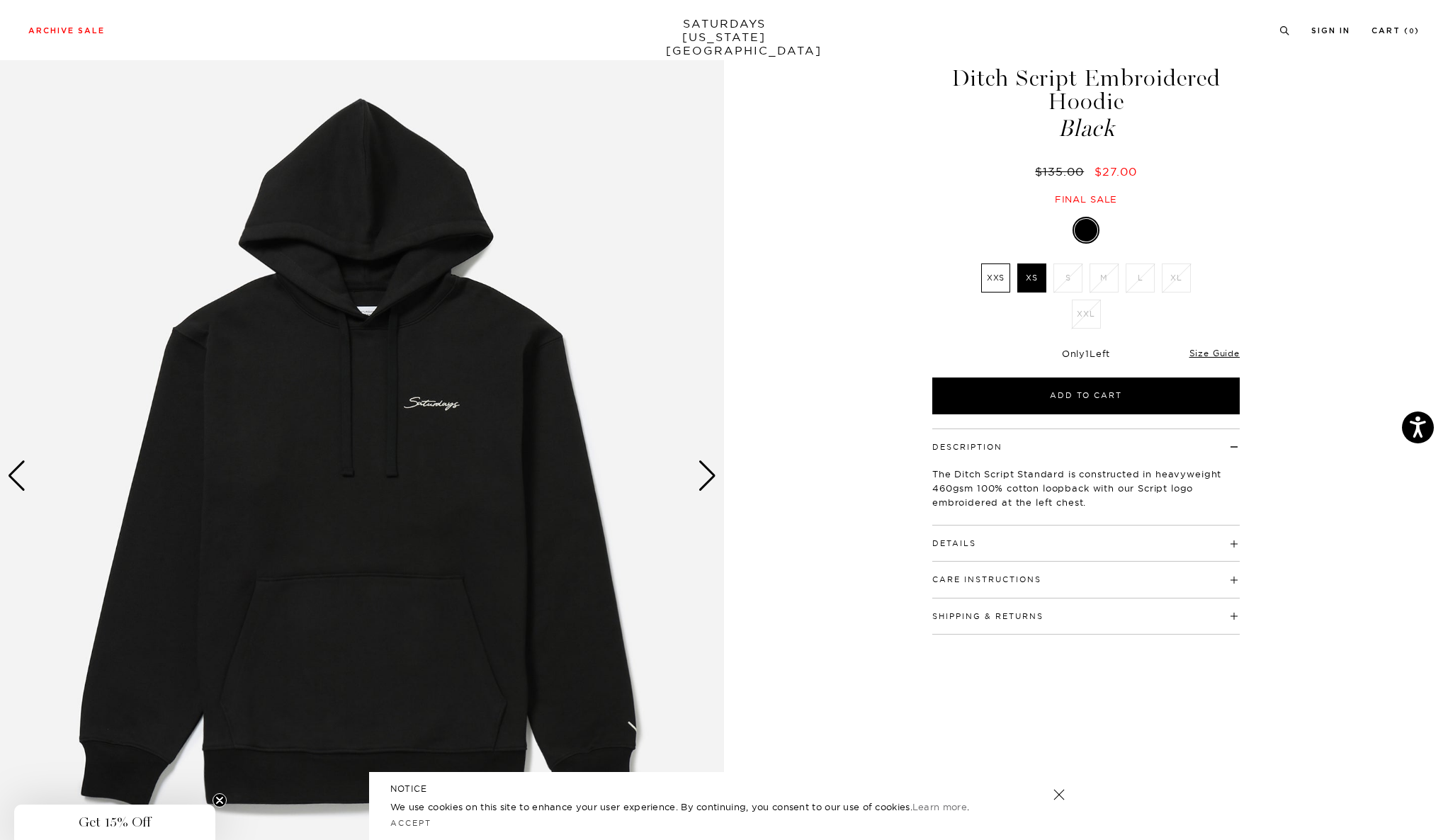
click at [0, 0] on input "XXS" at bounding box center [0, 0] width 0 height 0
click at [713, 484] on div "Next slide" at bounding box center [707, 476] width 19 height 31
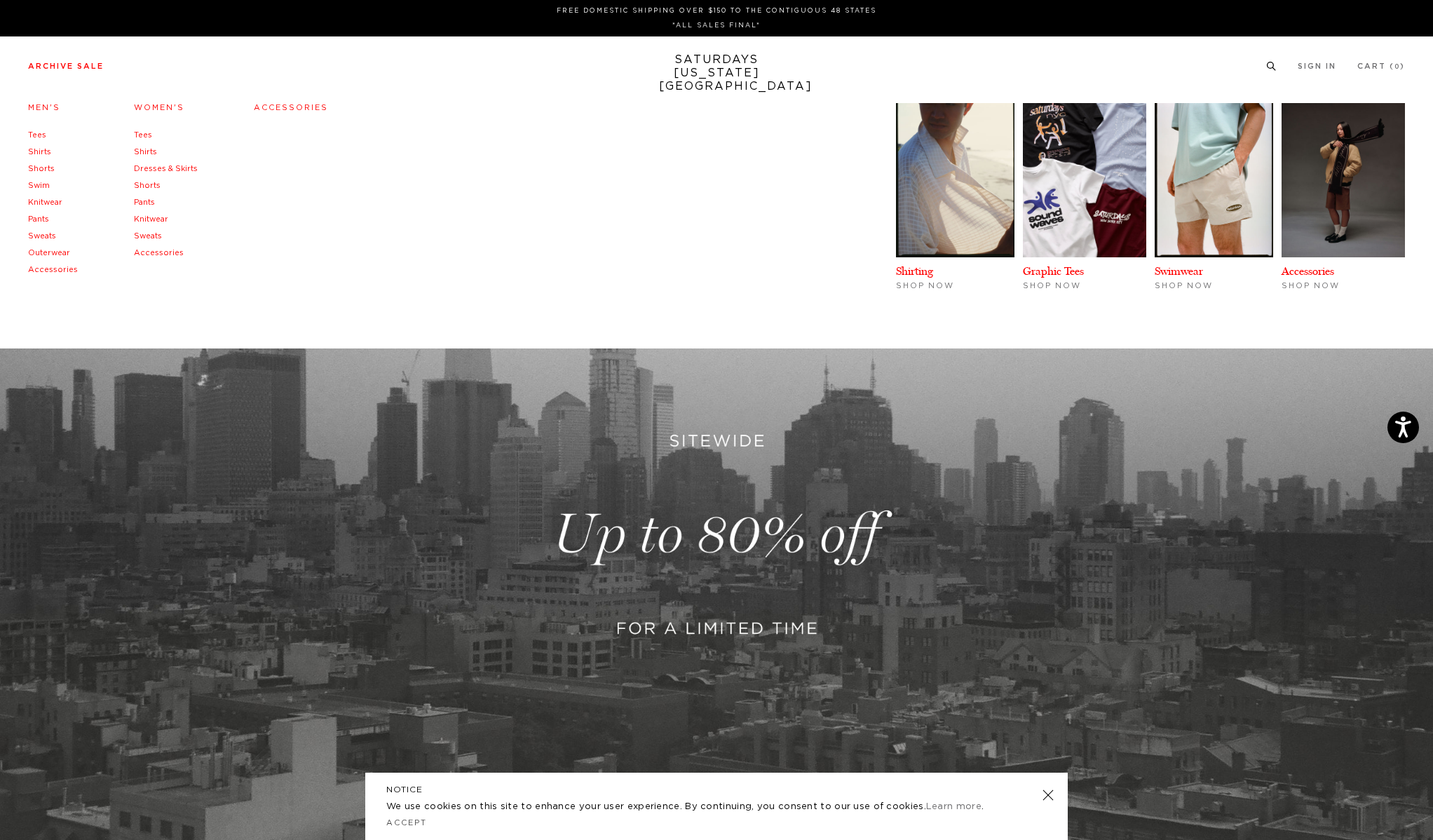
click at [53, 108] on link "Men's" at bounding box center [44, 107] width 32 height 8
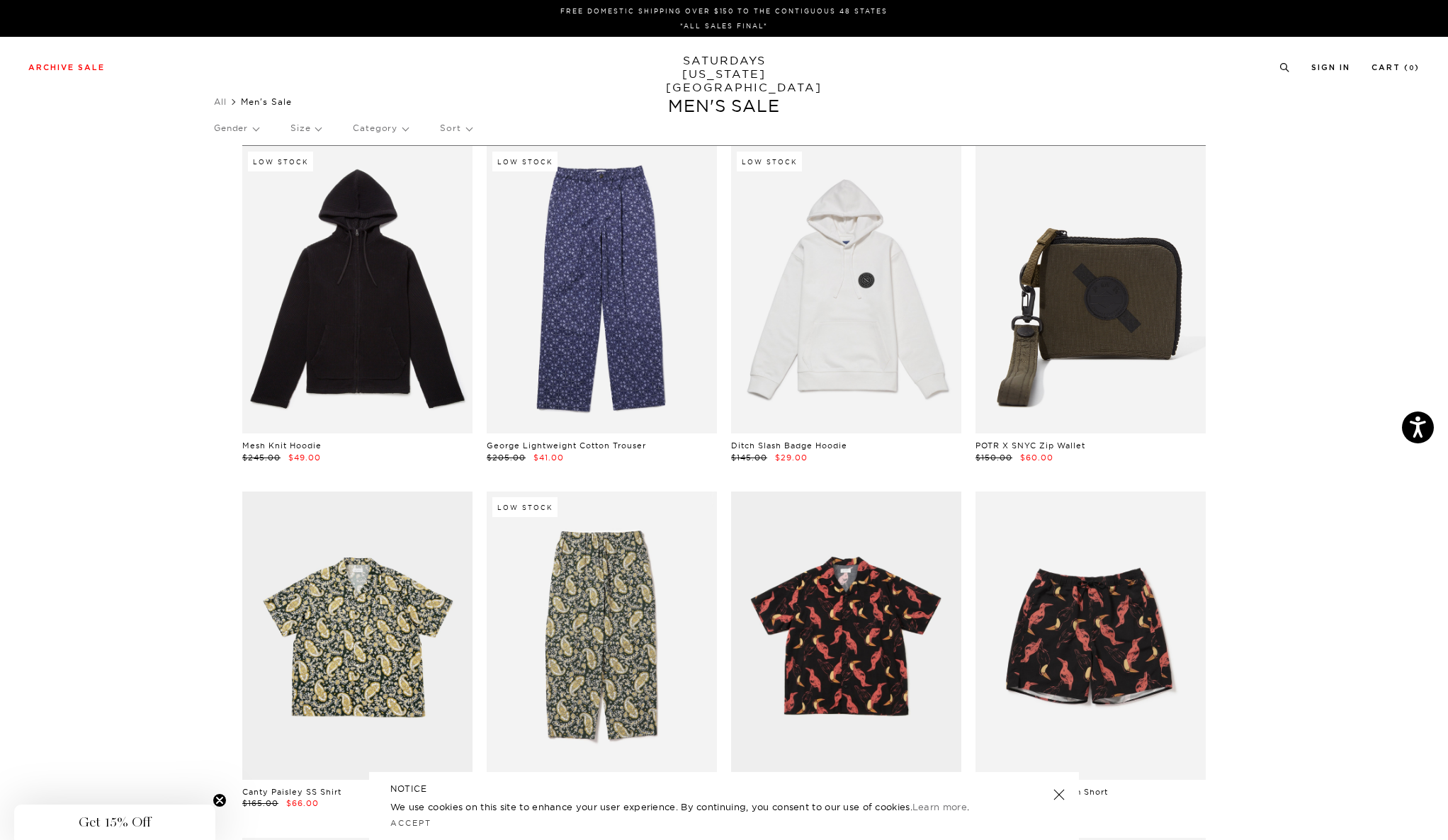
click at [731, 61] on link "SATURDAYS NEW YORK CITY" at bounding box center [724, 74] width 117 height 41
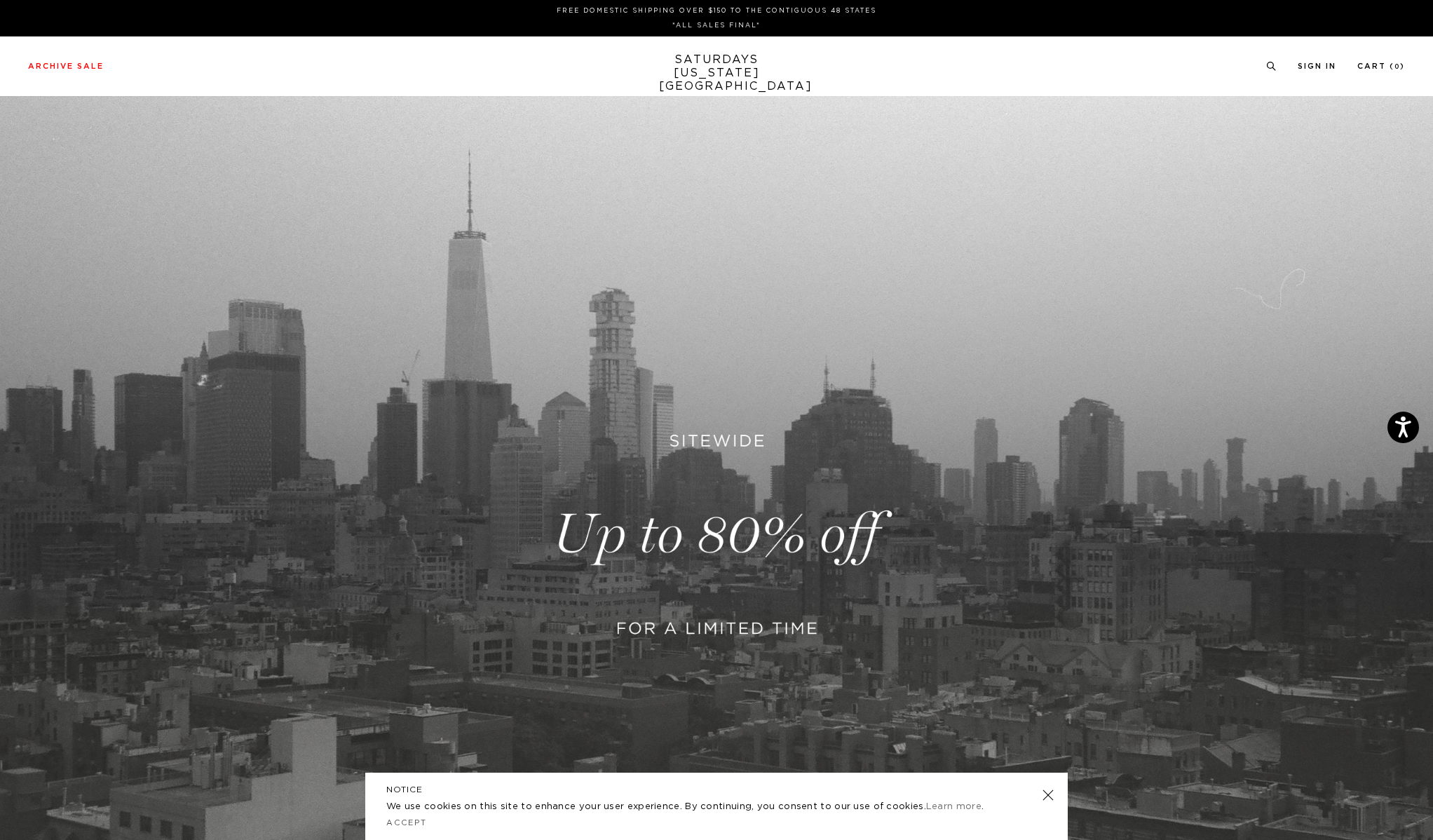
click at [715, 69] on link "SATURDAYS [US_STATE][GEOGRAPHIC_DATA]" at bounding box center [717, 73] width 116 height 40
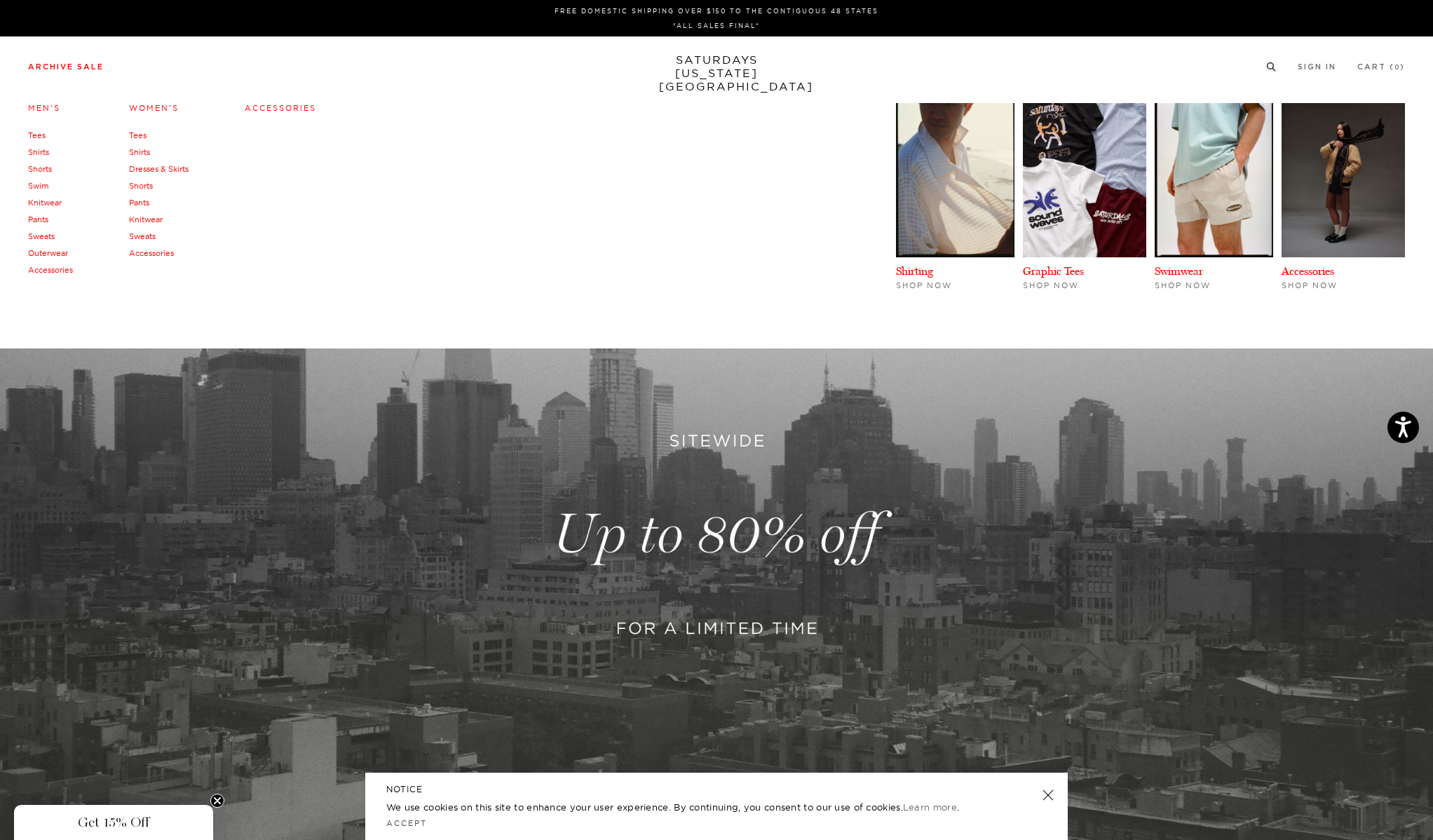
click at [53, 235] on link "Sweats" at bounding box center [41, 236] width 27 height 10
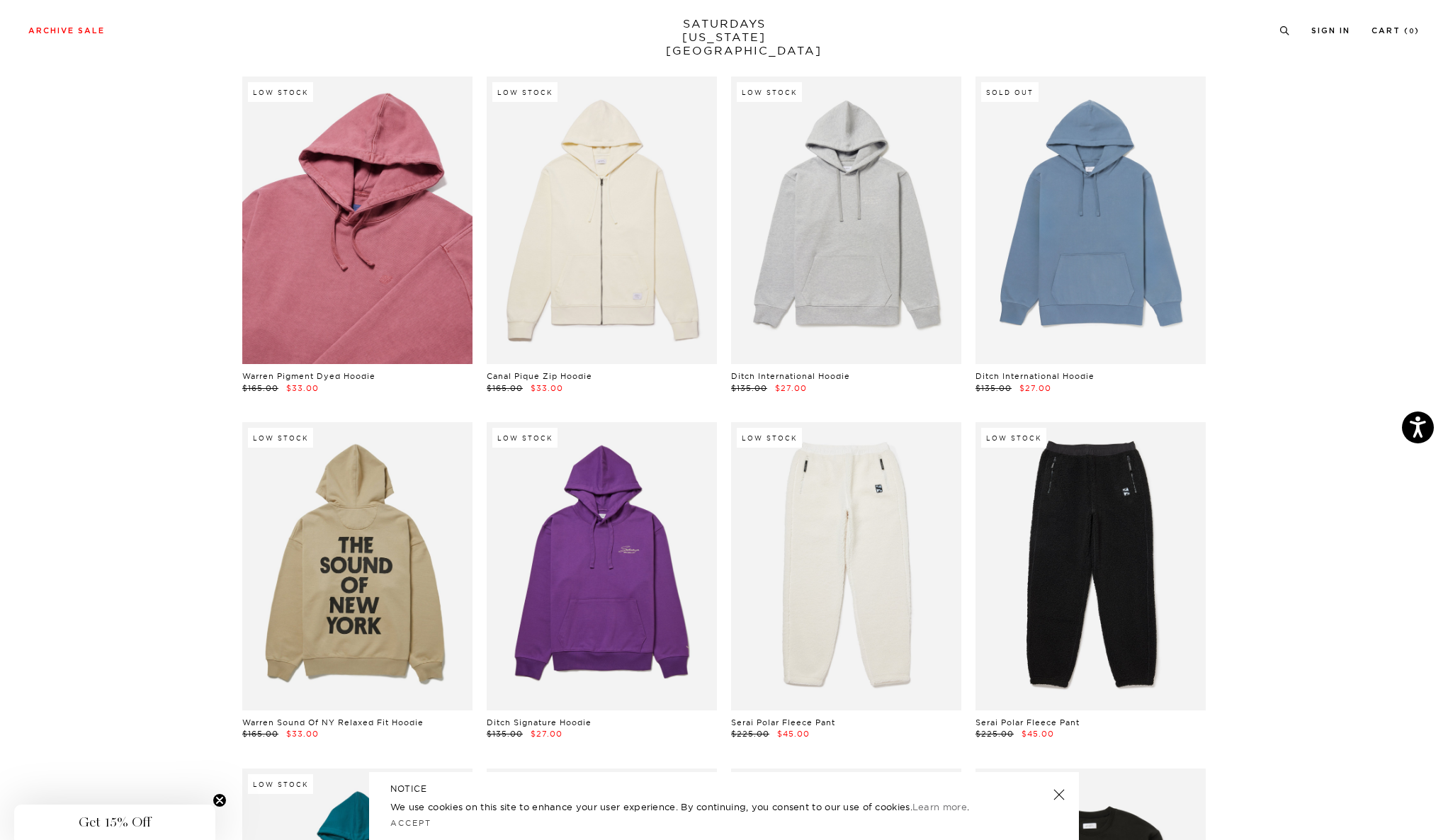
scroll to position [1452, 0]
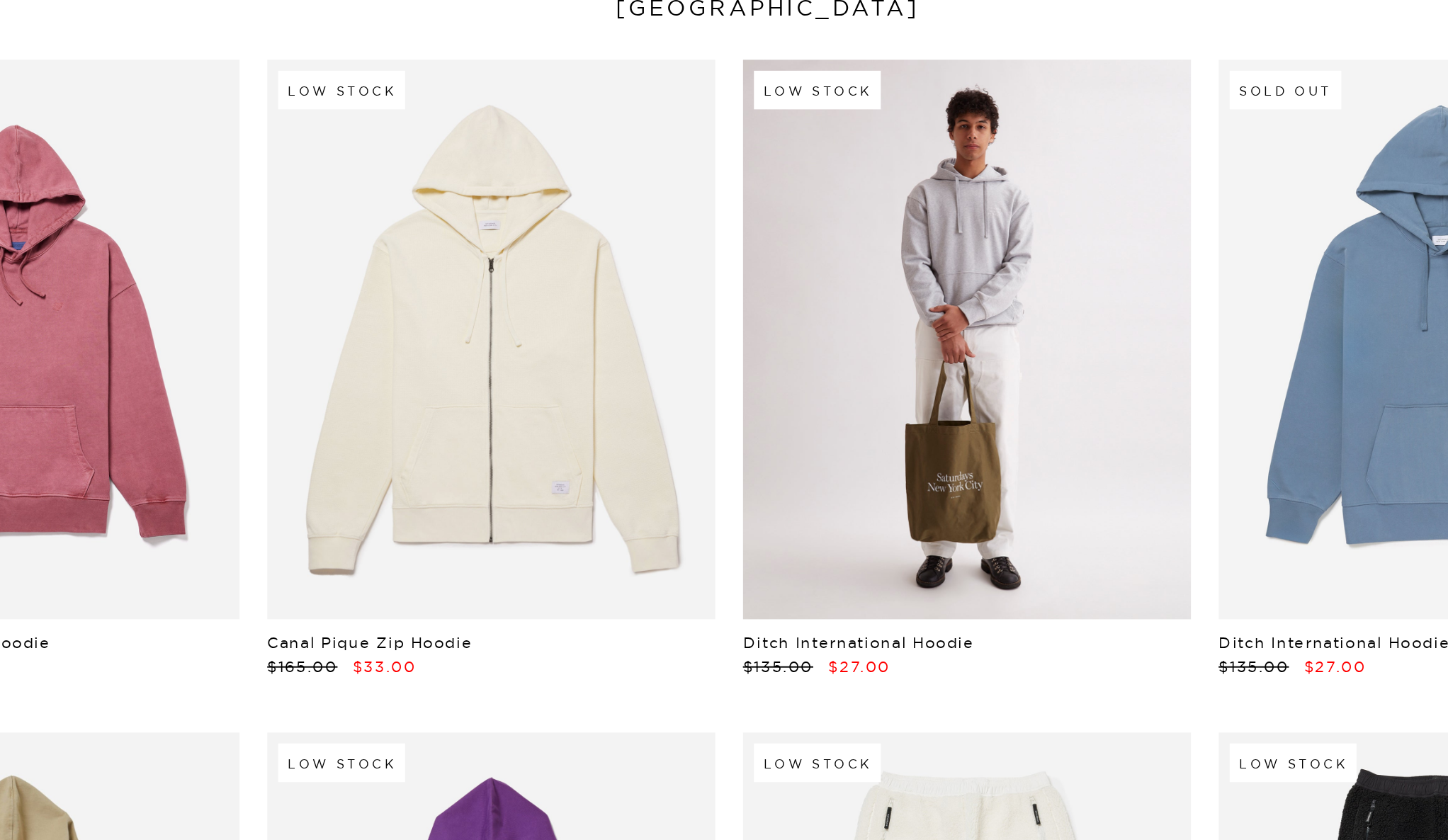
click at [898, 149] on link at bounding box center [846, 220] width 231 height 287
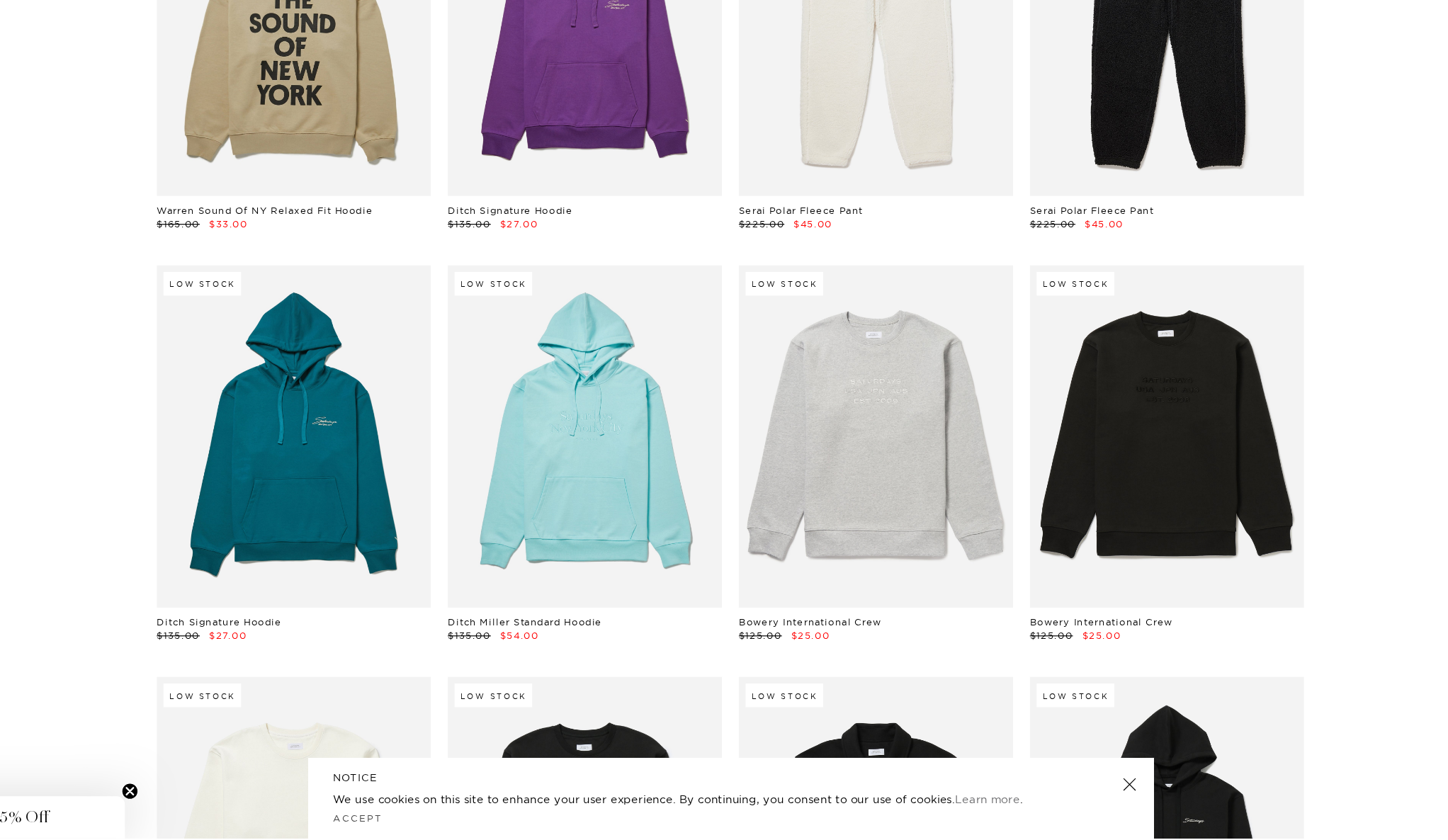
scroll to position [1863, 0]
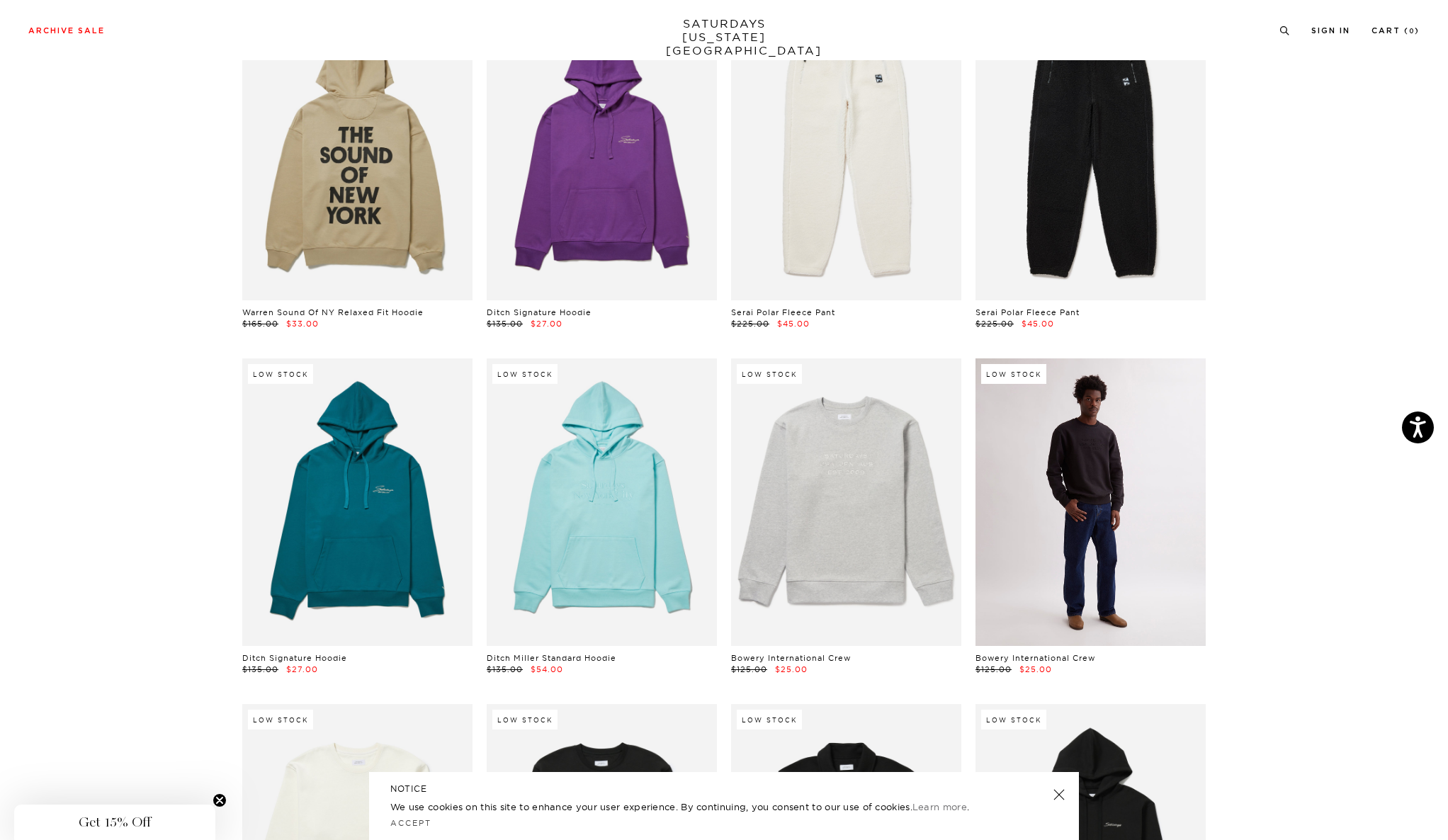
click at [1163, 413] on link at bounding box center [1090, 502] width 231 height 287
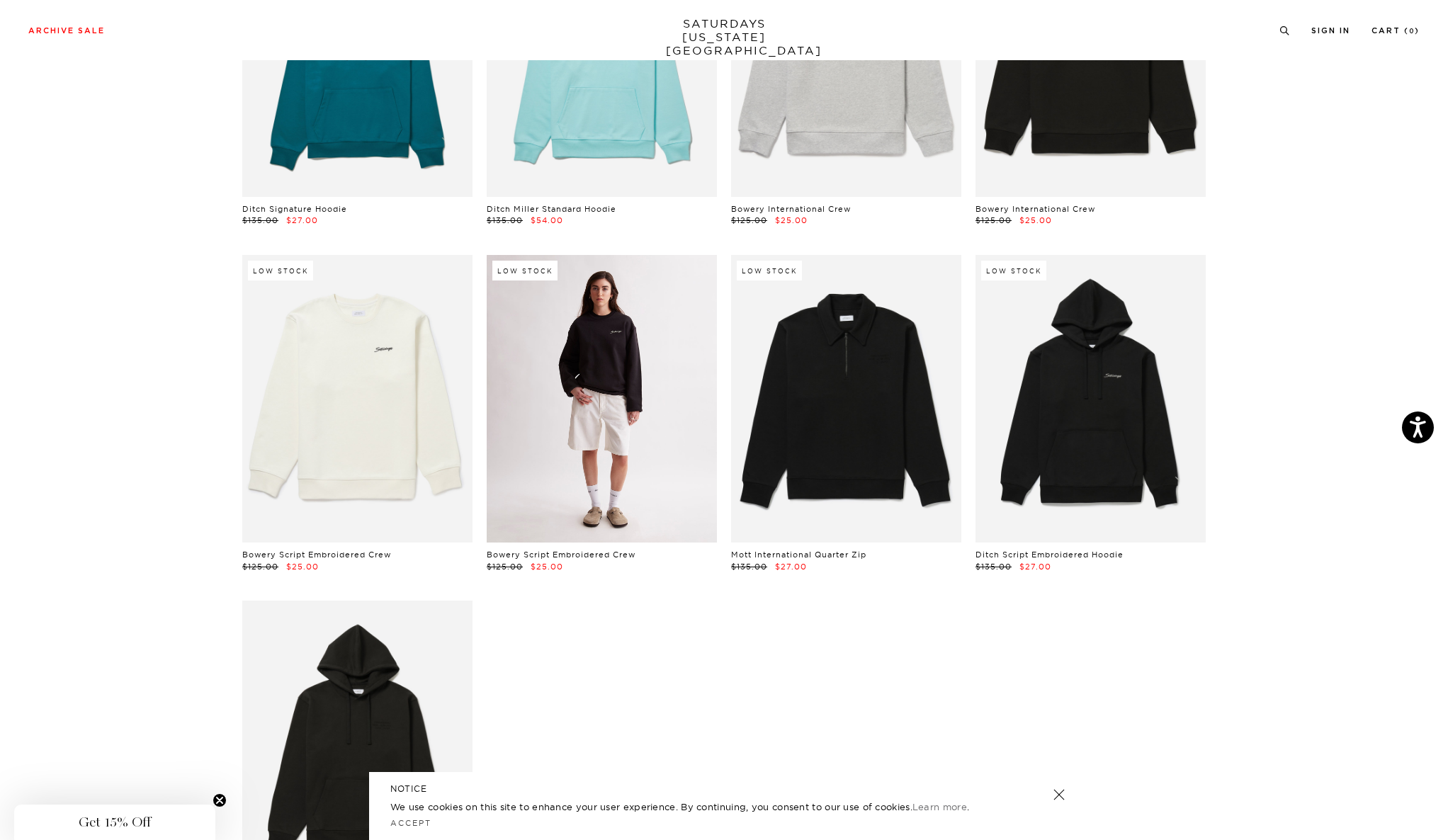
scroll to position [2362, 0]
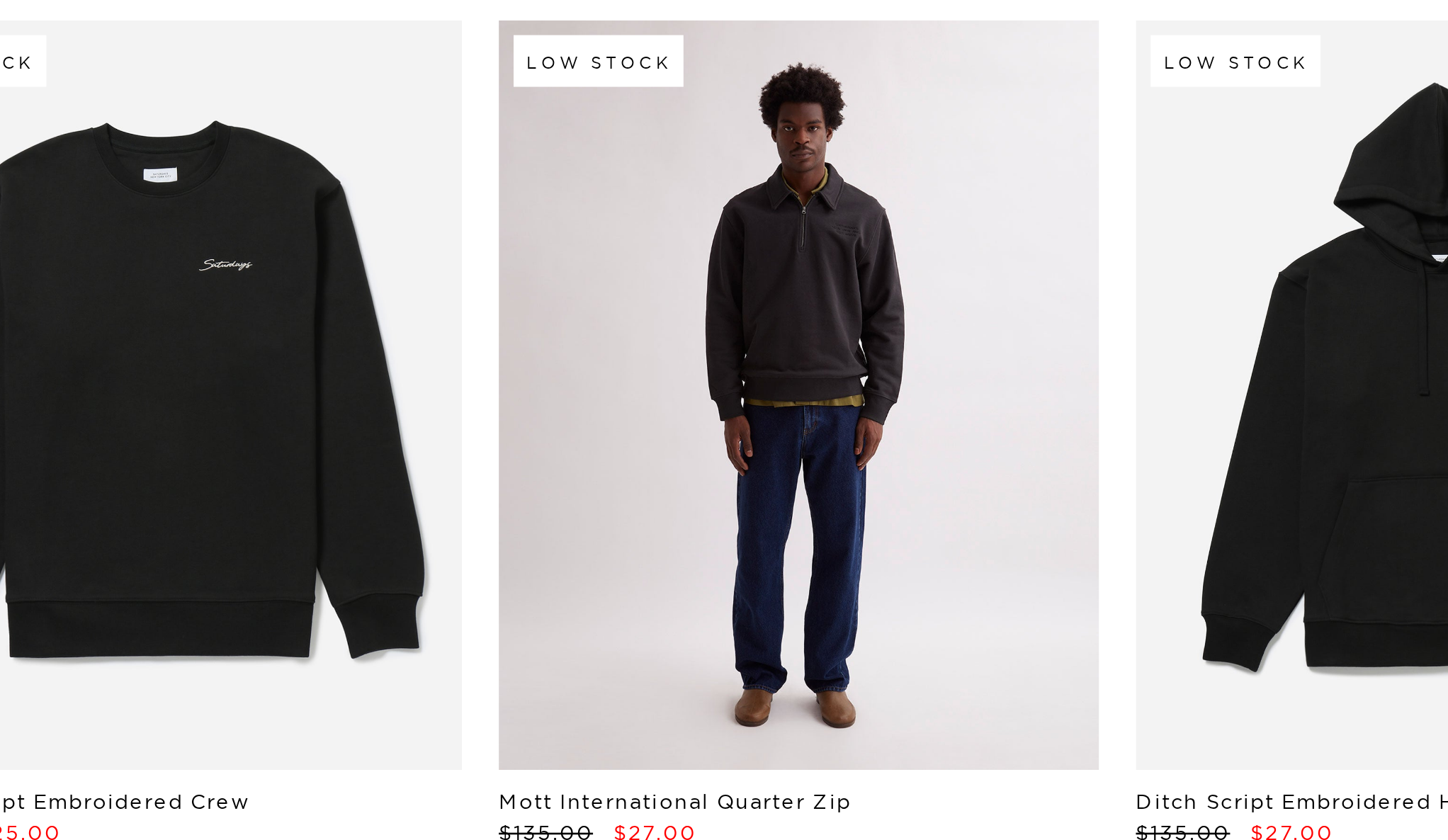
click at [906, 307] on link at bounding box center [846, 348] width 231 height 287
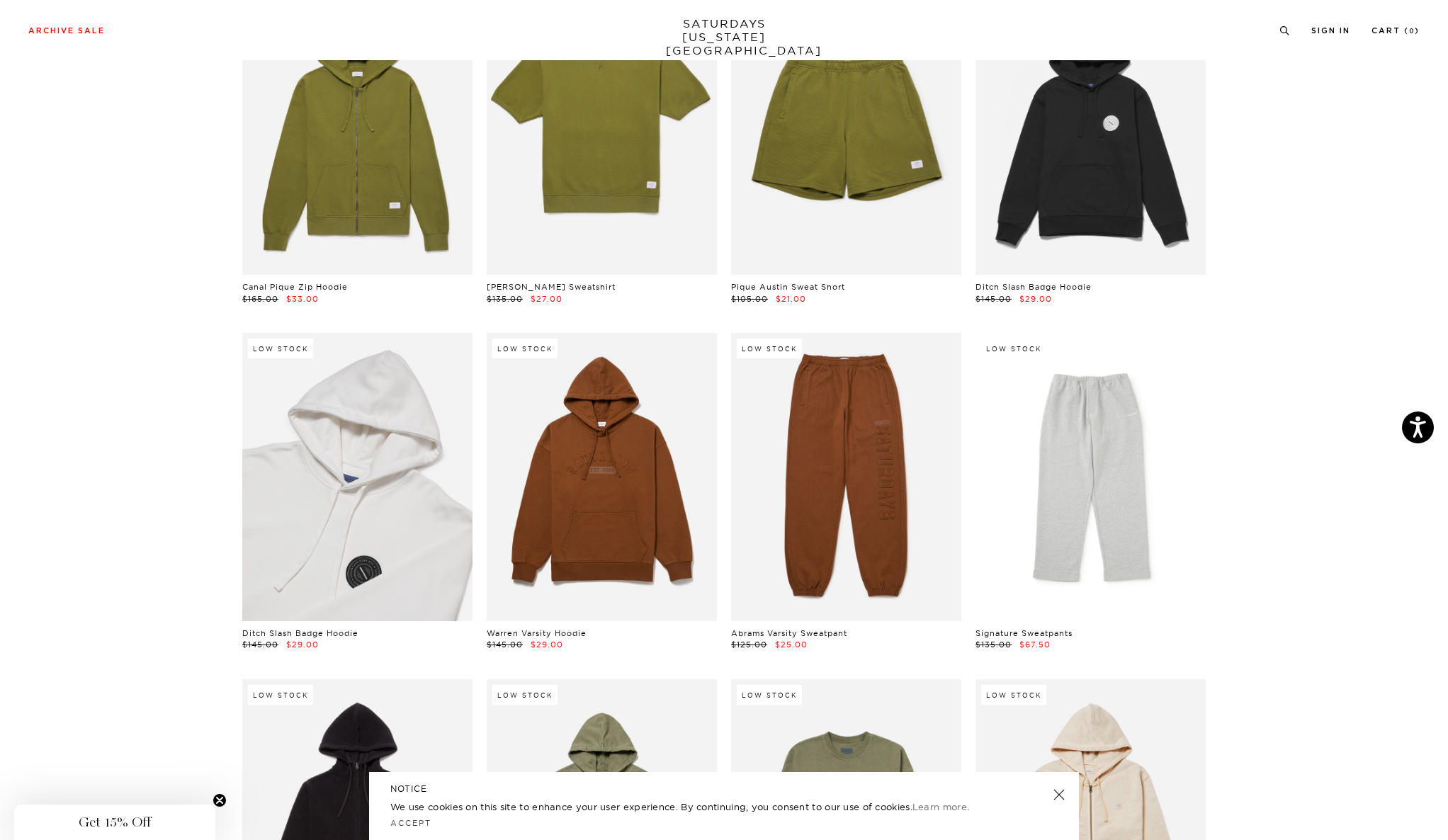
scroll to position [0, 4]
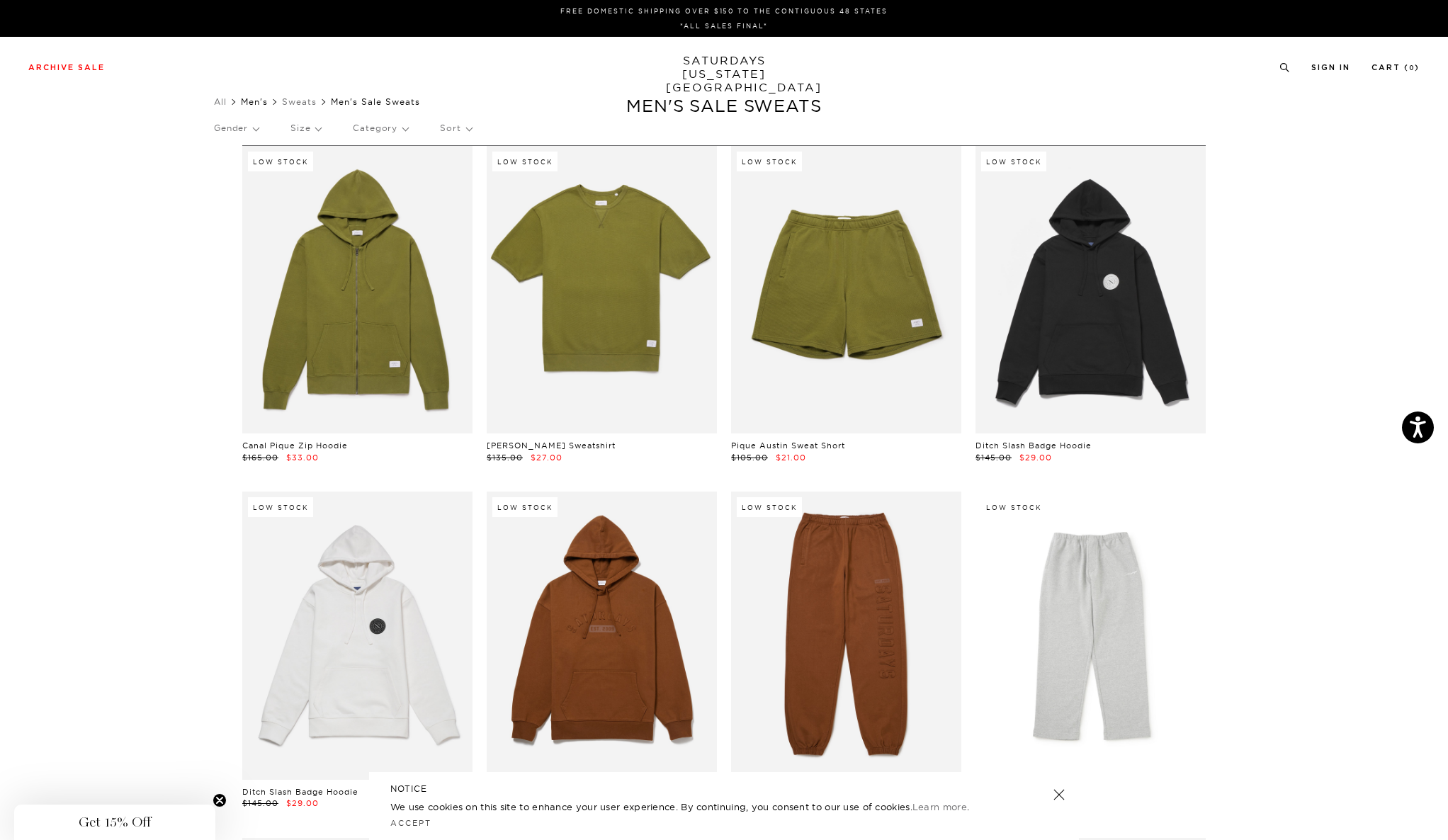
click at [247, 99] on link "Men's" at bounding box center [254, 101] width 27 height 11
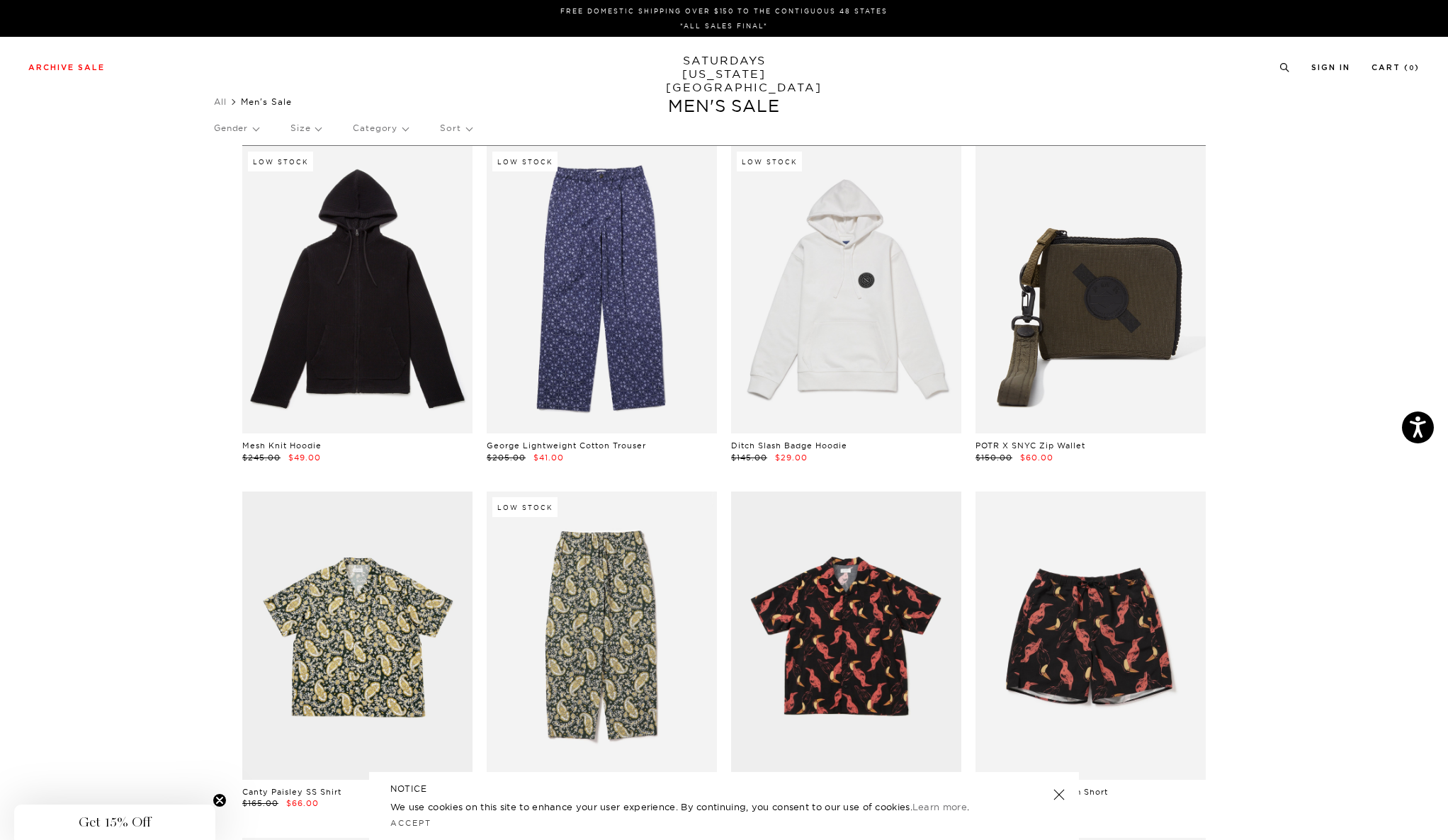
click at [313, 127] on p "Size" at bounding box center [305, 128] width 31 height 33
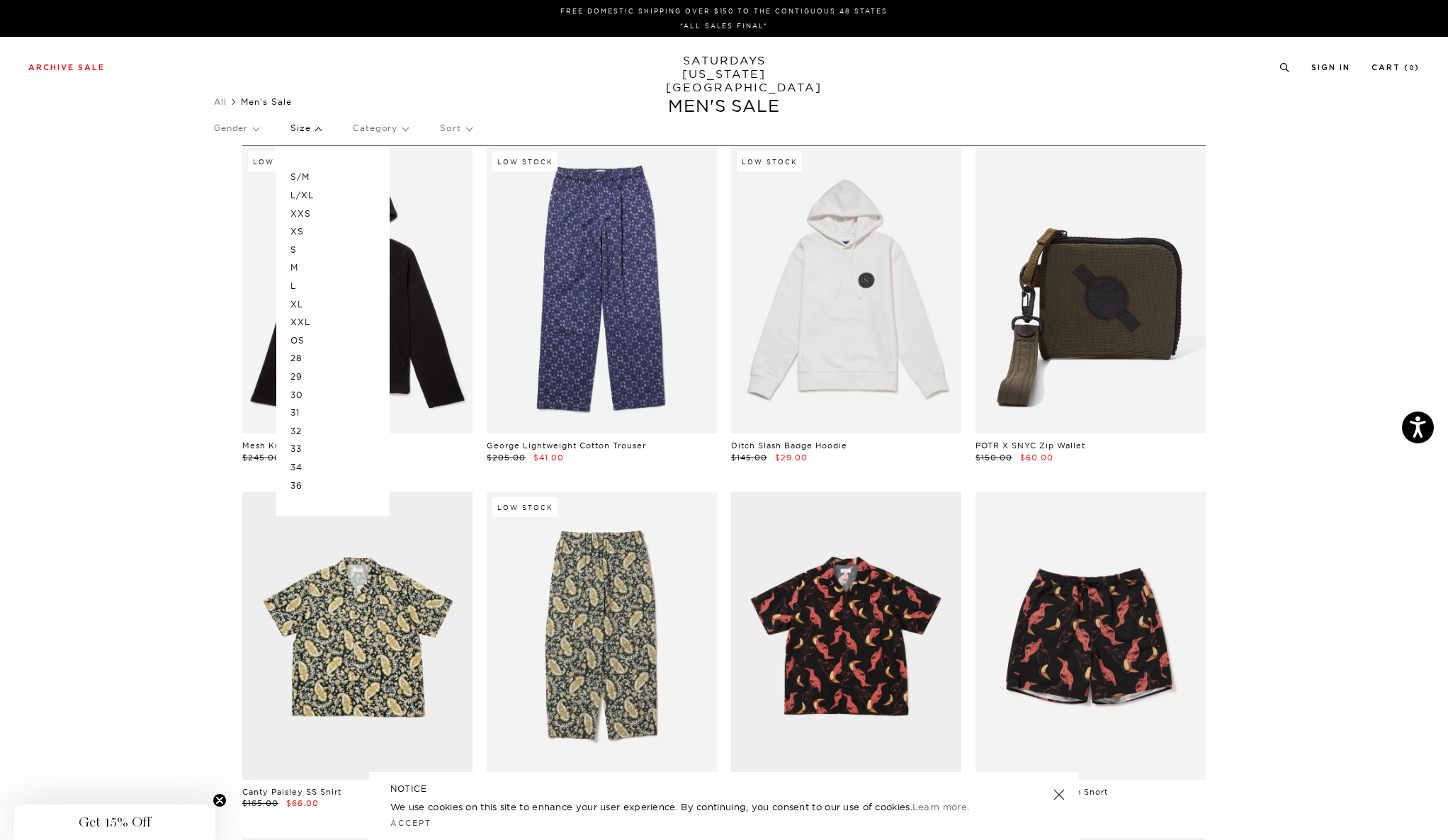
click at [303, 267] on p "M" at bounding box center [332, 268] width 85 height 18
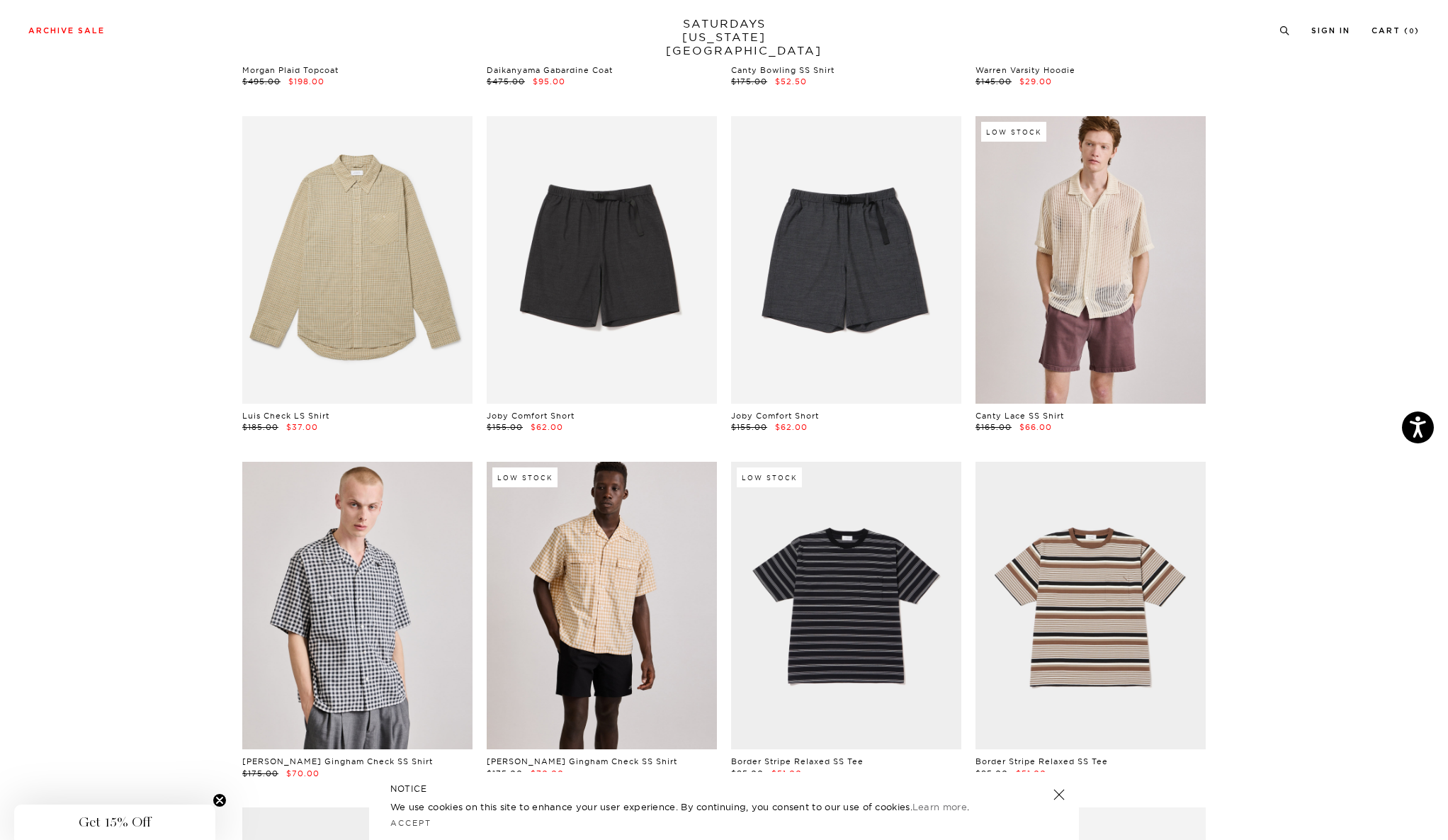
scroll to position [2904, 0]
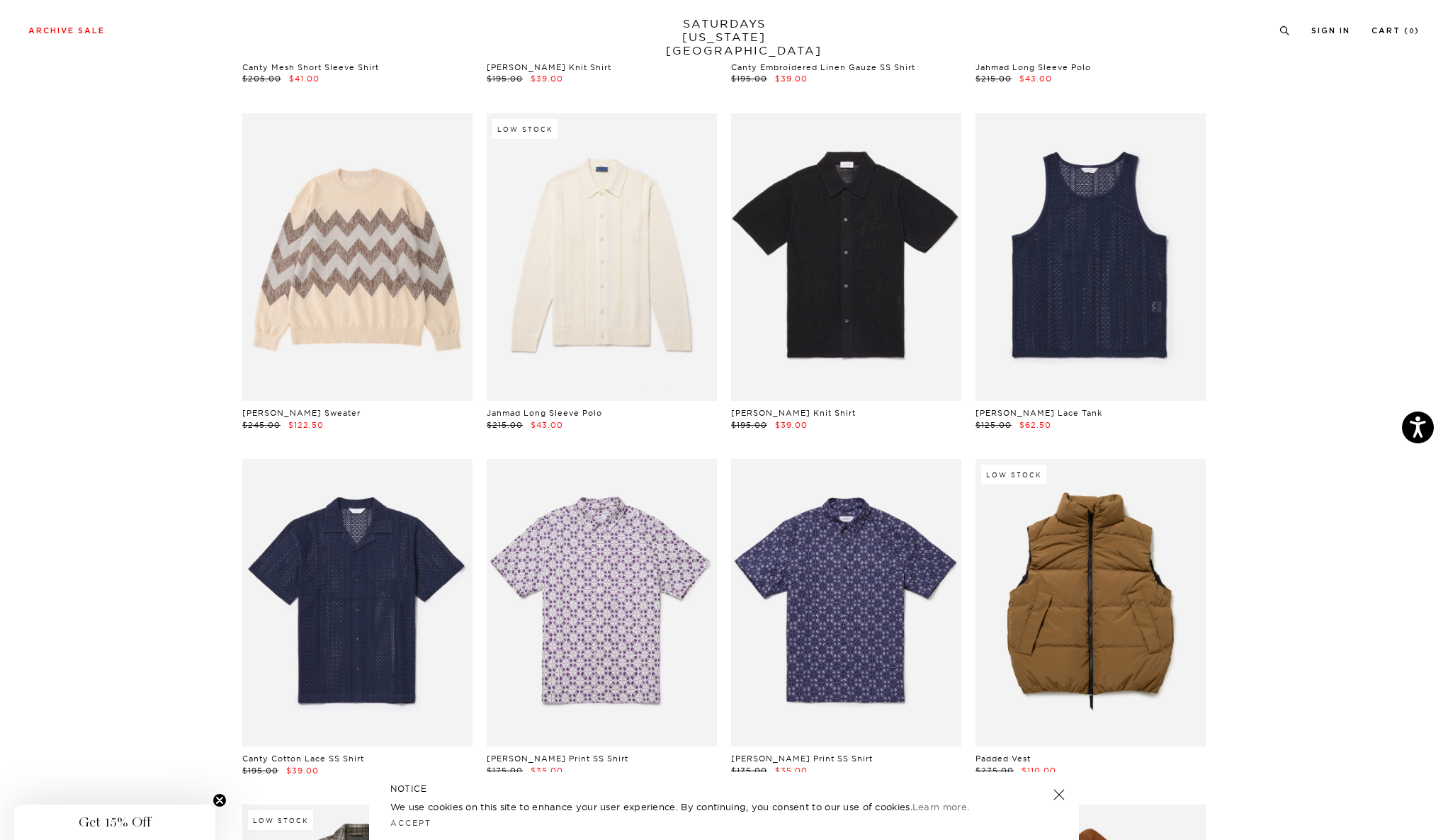
click at [162, 411] on section "M Clear All Canty Paisley SS Shirt $165.00 $66.00 Canty Bird SS Shirt $165.00 $…" at bounding box center [724, 793] width 1448 height 3558
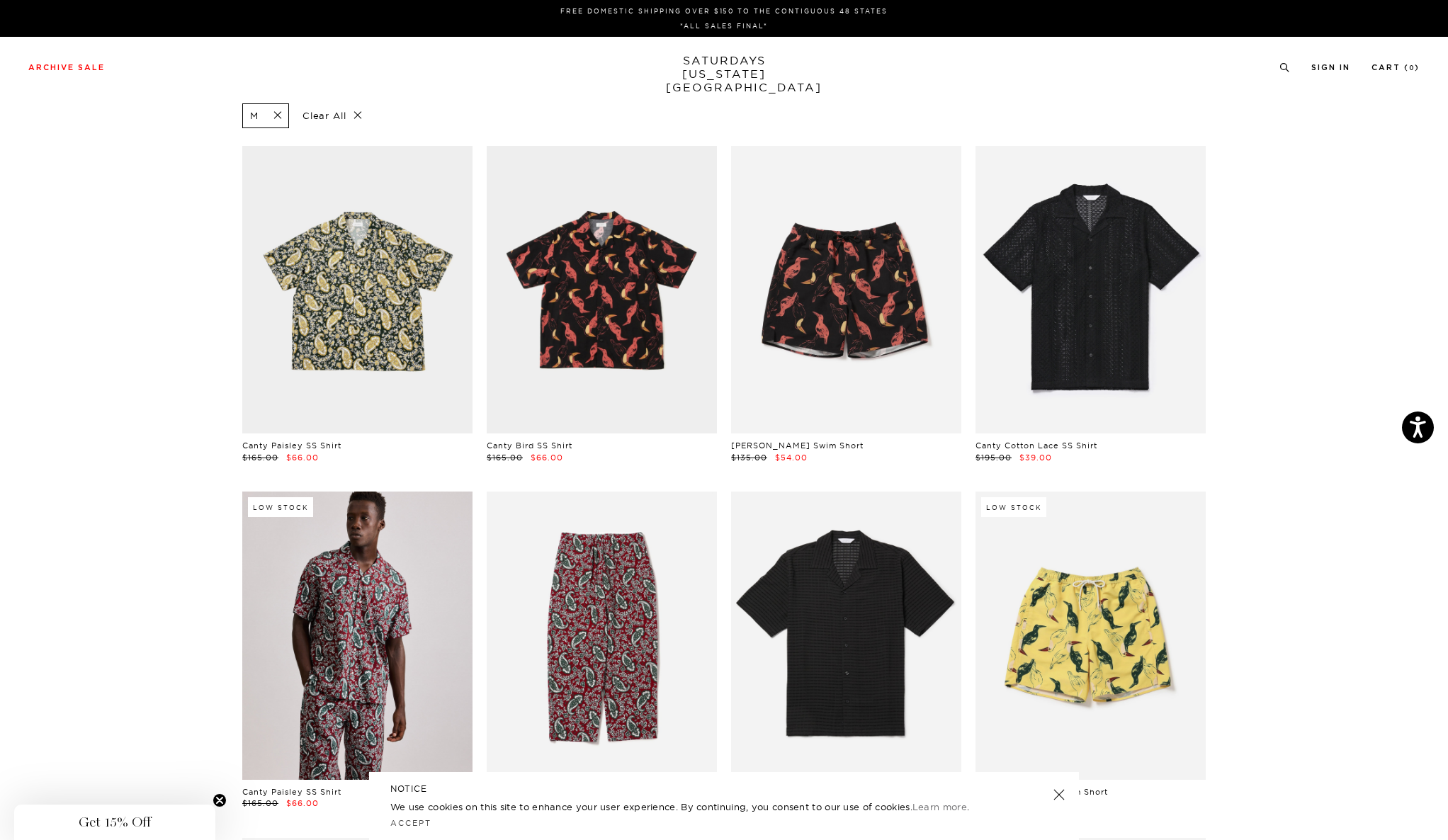
scroll to position [0, 0]
